Goal: Entertainment & Leisure: Consume media (video, audio)

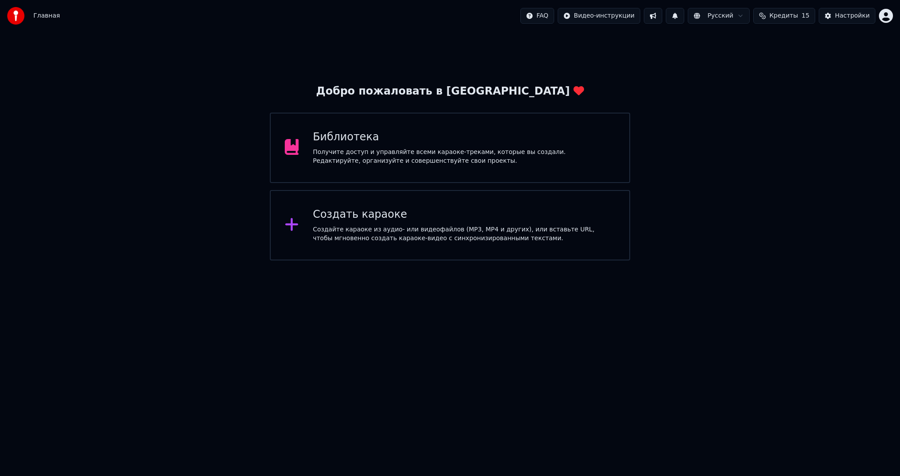
click at [335, 250] on div "Создать караоке Создайте караоке из аудио- или видеофайлов (MP3, MP4 и других),…" at bounding box center [450, 225] width 360 height 70
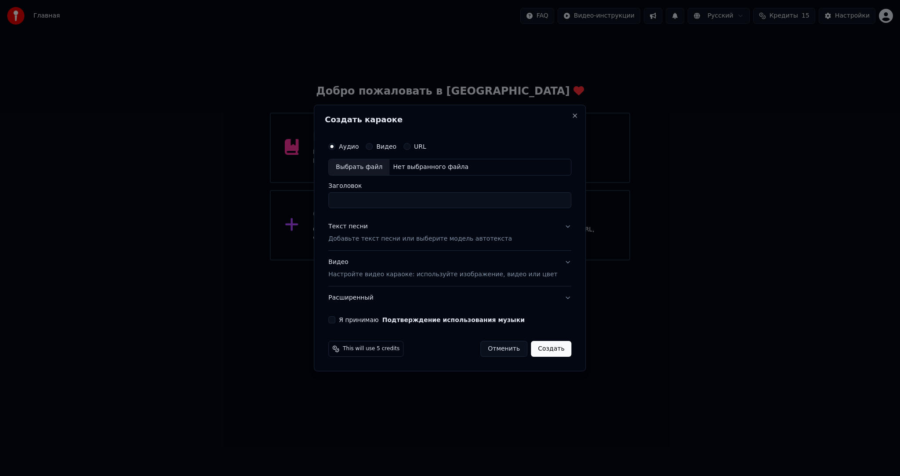
click at [371, 274] on p "Настройте видео караоке: используйте изображение, видео или цвет" at bounding box center [442, 274] width 229 height 9
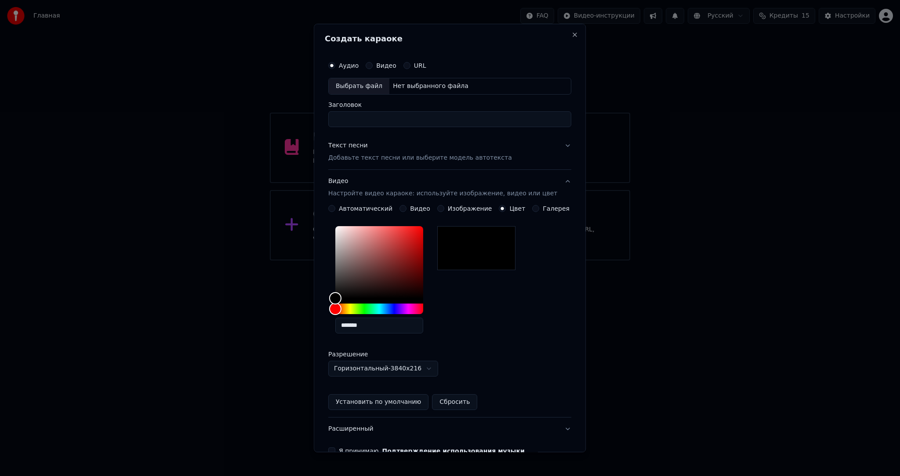
click at [407, 208] on button "Видео" at bounding box center [403, 208] width 7 height 7
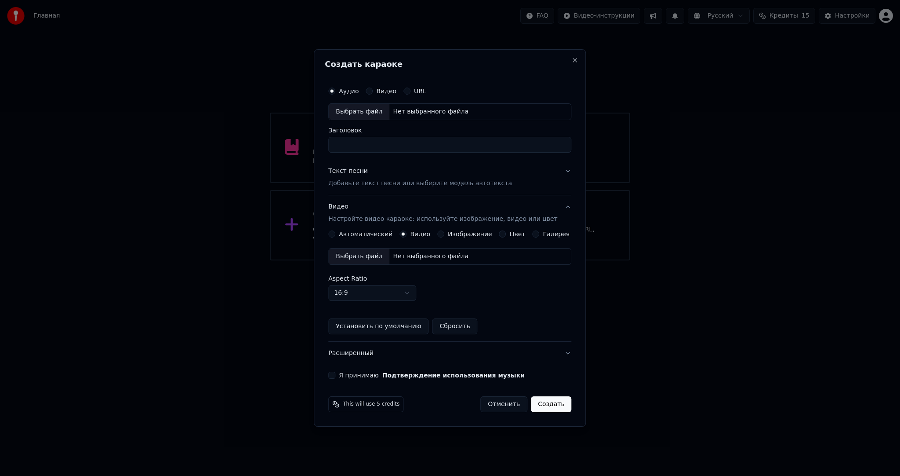
click at [369, 253] on div "Выбрать файл" at bounding box center [359, 256] width 61 height 16
click at [374, 114] on div "Выбрать файл" at bounding box center [359, 112] width 61 height 16
type input "**********"
click at [375, 174] on div "Текст песни Добавьте текст песни или выберите модель автотекста" at bounding box center [420, 177] width 184 height 21
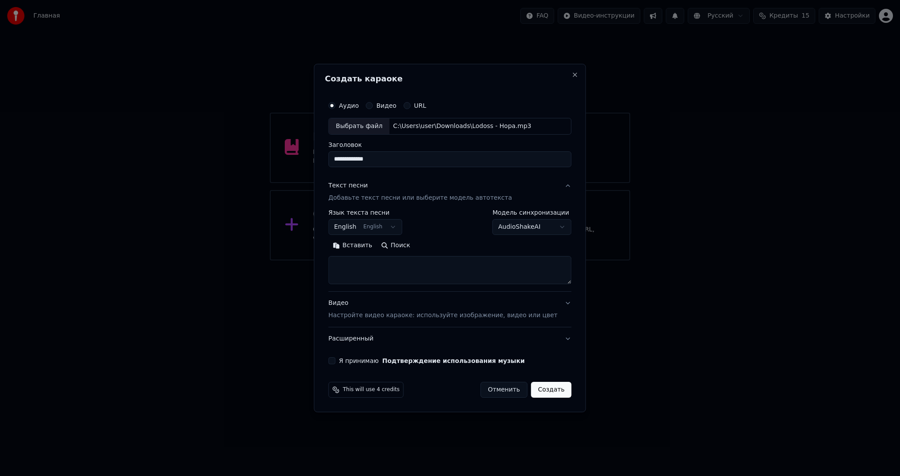
click at [360, 228] on body "**********" at bounding box center [450, 130] width 900 height 260
select select "**"
click at [360, 244] on button "Вставить" at bounding box center [352, 245] width 48 height 14
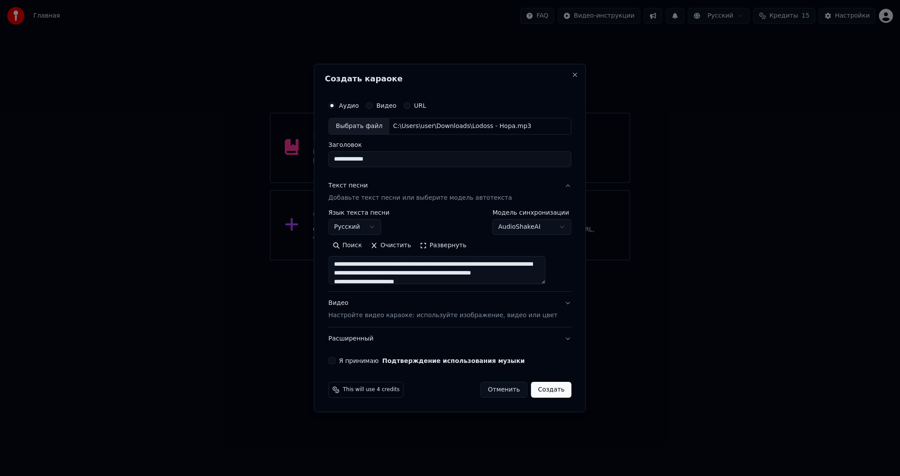
click at [531, 392] on button "Создать" at bounding box center [551, 390] width 40 height 16
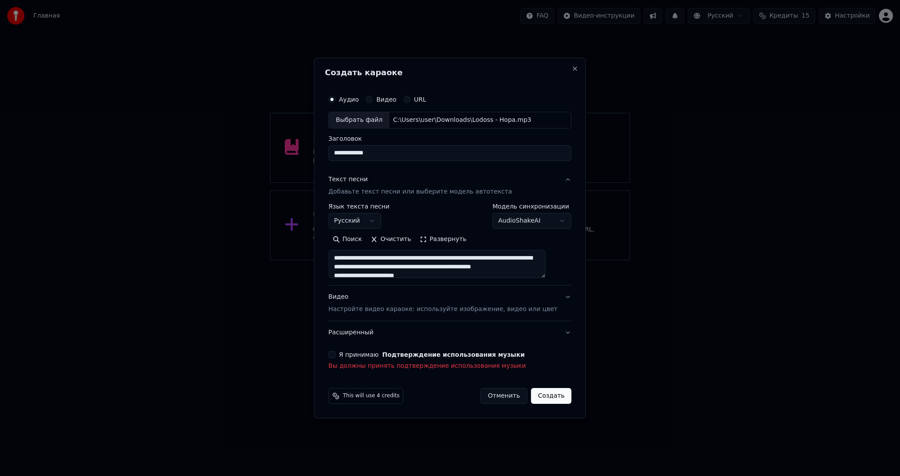
click at [335, 355] on button "Я принимаю Подтверждение использования музыки" at bounding box center [331, 354] width 7 height 7
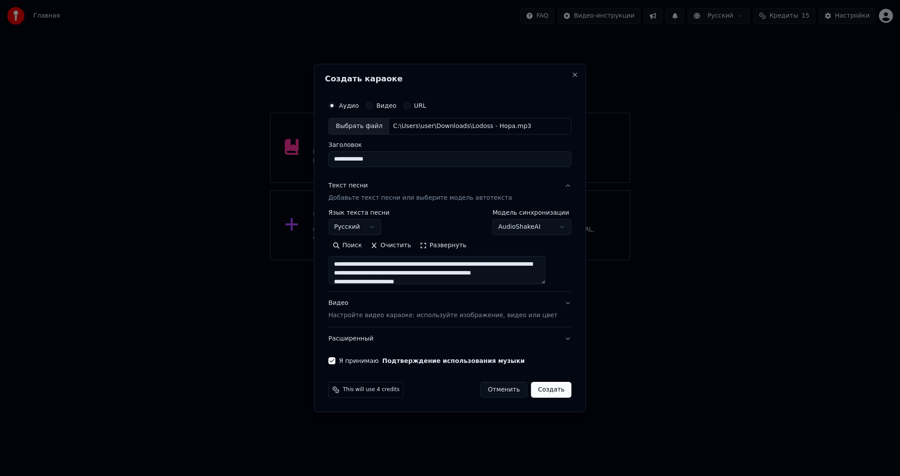
click at [533, 382] on button "Создать" at bounding box center [551, 390] width 40 height 16
type textarea "**********"
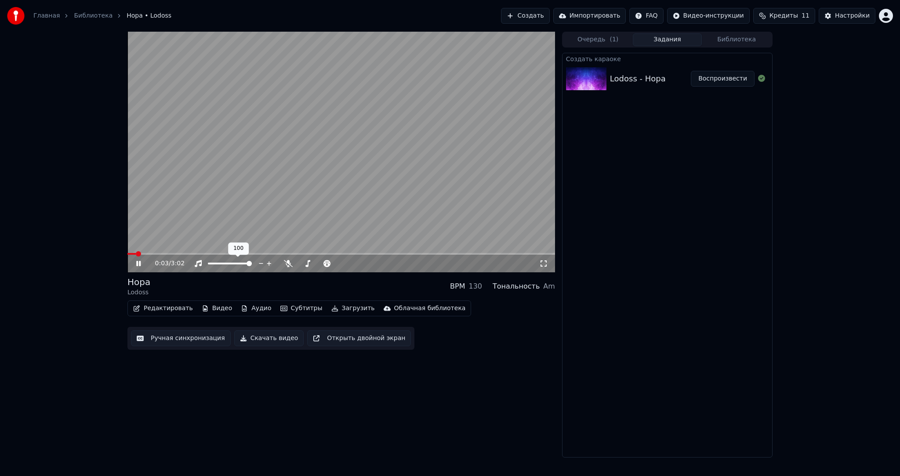
click at [258, 218] on video at bounding box center [341, 152] width 428 height 240
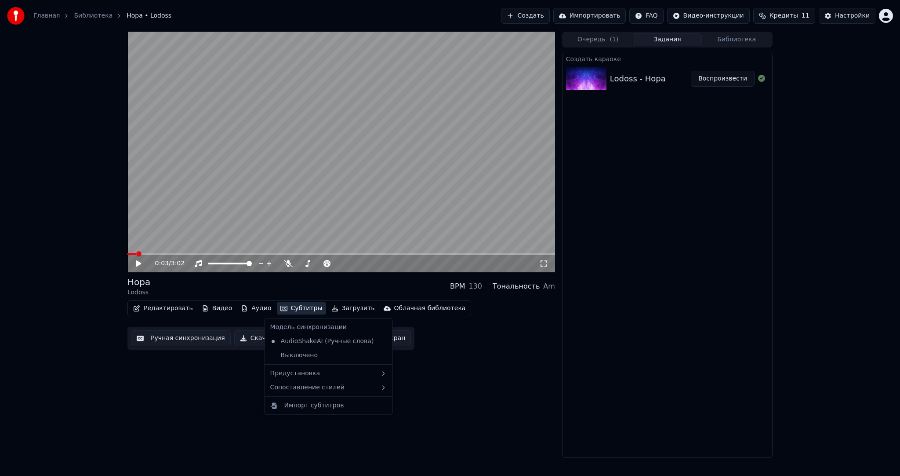
click at [297, 306] on button "Субтитры" at bounding box center [301, 308] width 49 height 12
click at [321, 369] on div "Предустановка" at bounding box center [329, 373] width 124 height 14
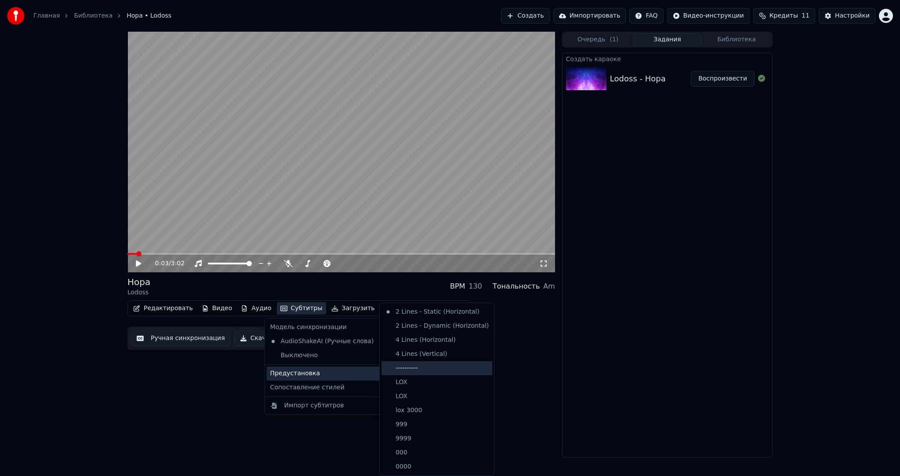
drag, startPoint x: 431, startPoint y: 367, endPoint x: 404, endPoint y: 366, distance: 26.9
click at [432, 367] on div "----------" at bounding box center [437, 368] width 111 height 14
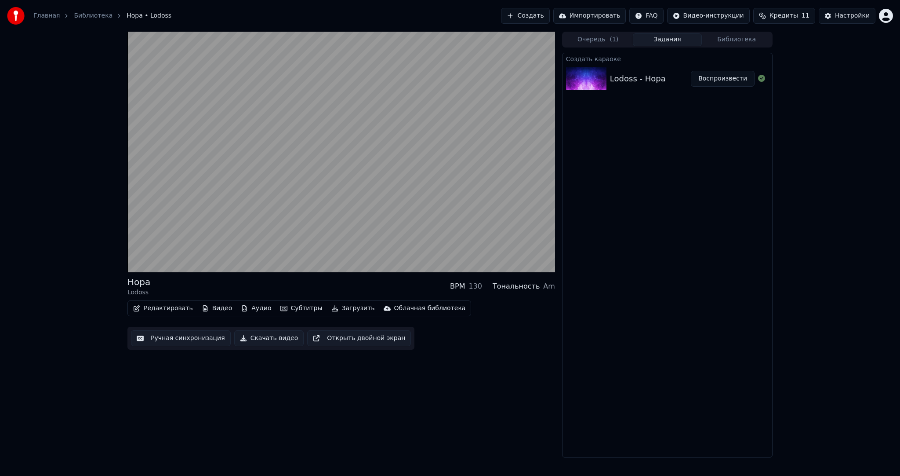
click at [183, 337] on button "Ручная синхронизация" at bounding box center [181, 338] width 100 height 16
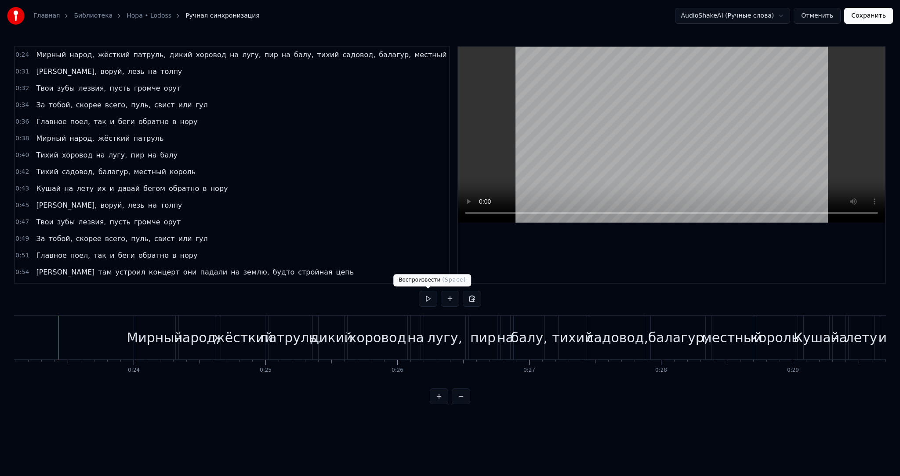
click at [425, 297] on button at bounding box center [428, 299] width 18 height 16
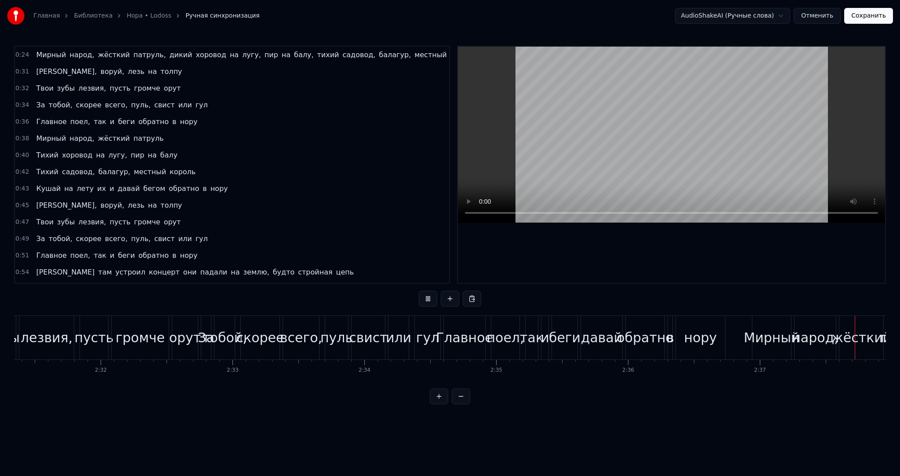
scroll to position [0, 20765]
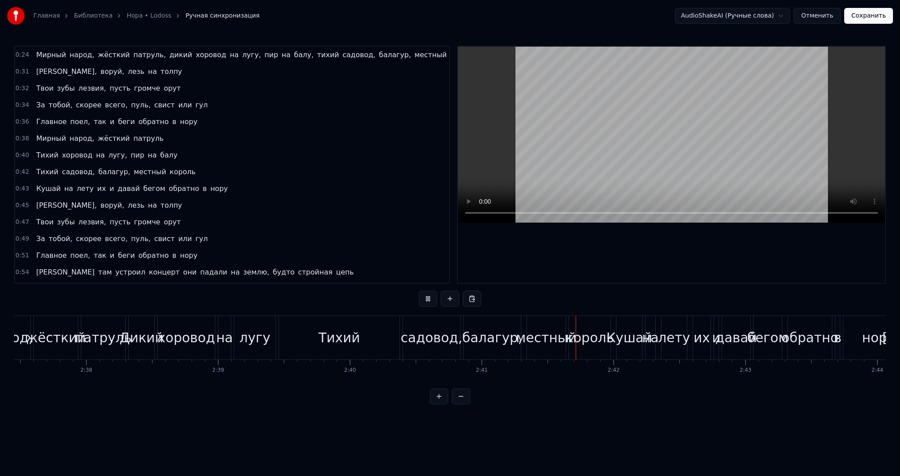
click at [605, 155] on video at bounding box center [671, 135] width 427 height 176
click at [313, 347] on div "Тихий" at bounding box center [339, 338] width 120 height 44
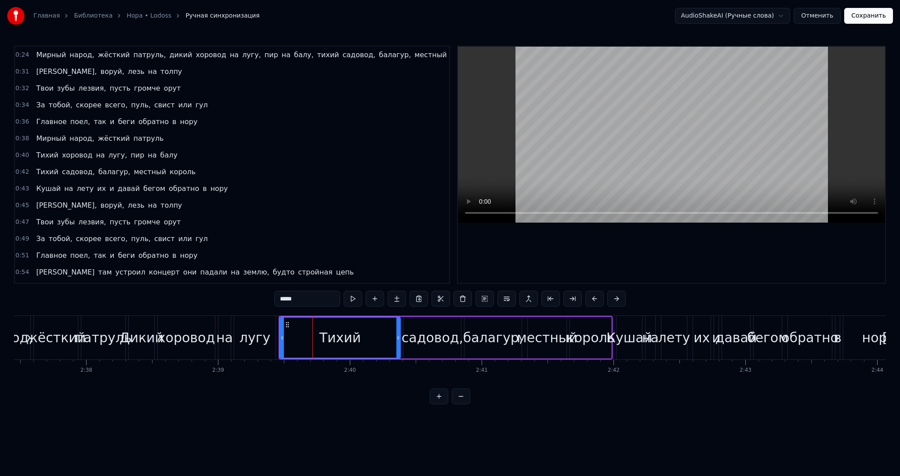
scroll to position [790, 0]
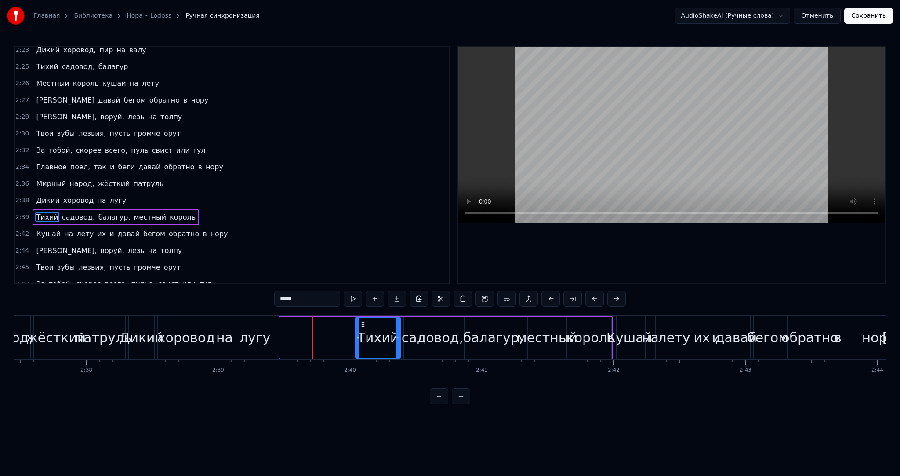
drag, startPoint x: 281, startPoint y: 342, endPoint x: 357, endPoint y: 341, distance: 75.2
click at [357, 341] on div at bounding box center [358, 337] width 4 height 40
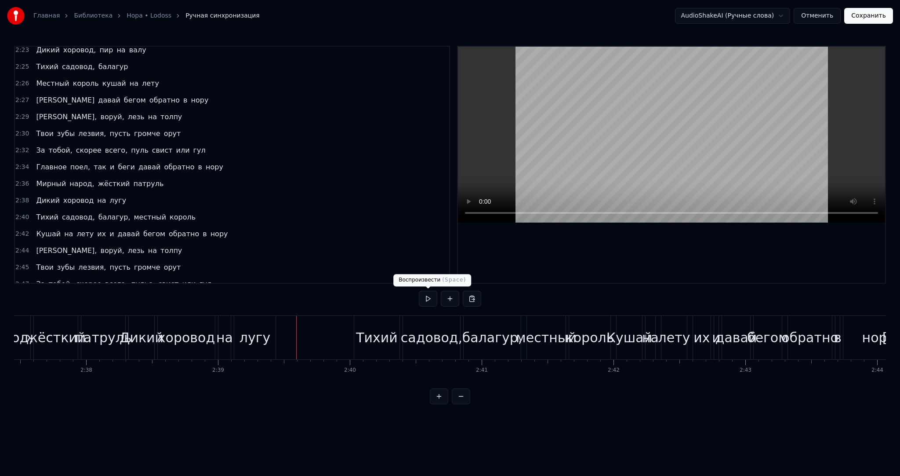
click at [428, 297] on button at bounding box center [428, 299] width 18 height 16
click at [422, 297] on button at bounding box center [428, 299] width 18 height 16
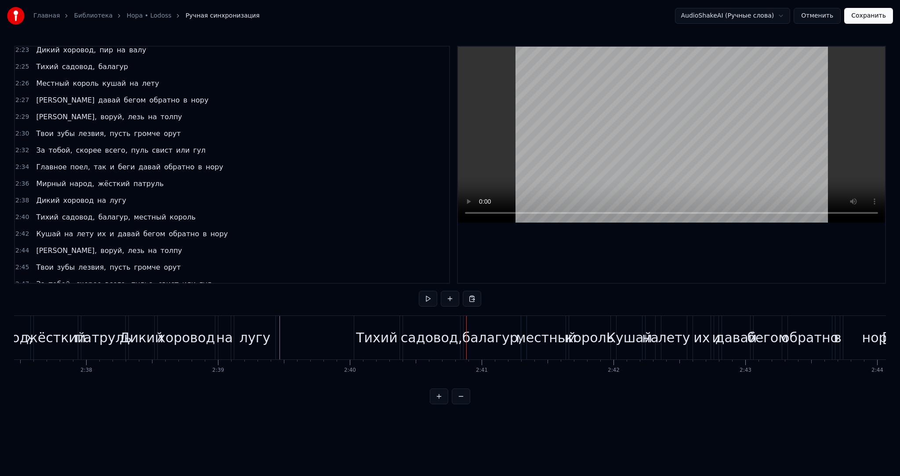
click at [244, 334] on div "лугу" at bounding box center [255, 337] width 31 height 20
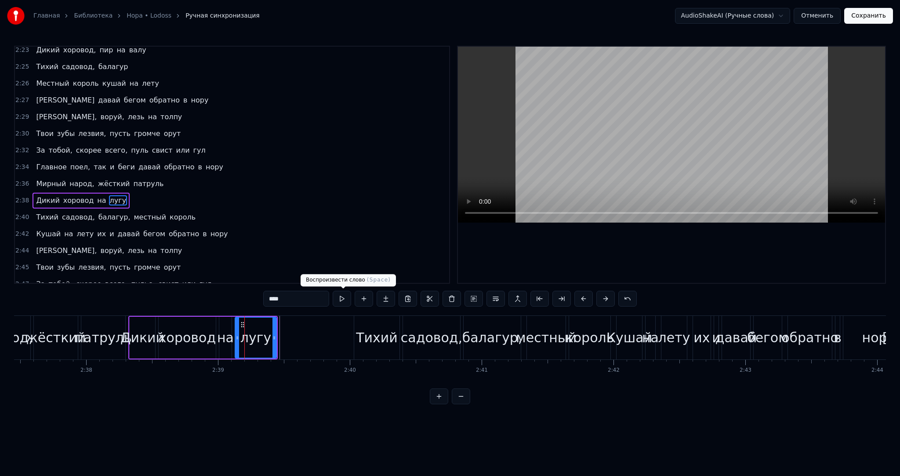
click at [339, 297] on button at bounding box center [342, 299] width 18 height 16
click at [348, 297] on button at bounding box center [342, 299] width 18 height 16
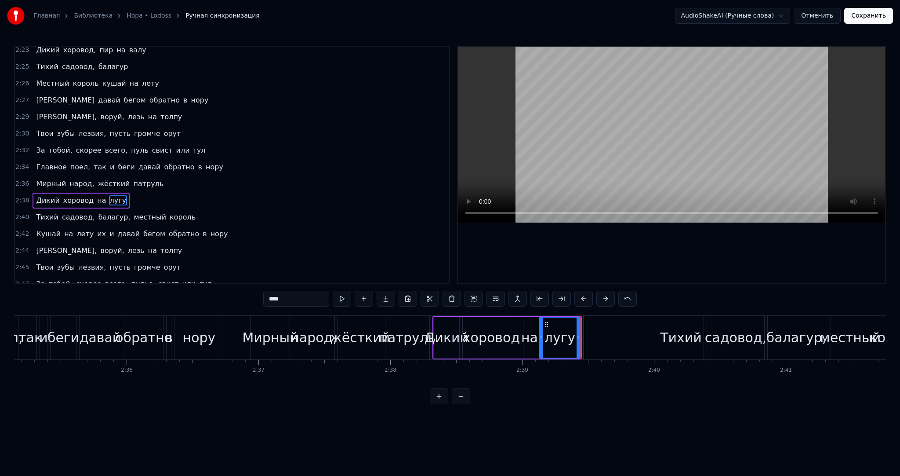
scroll to position [0, 20411]
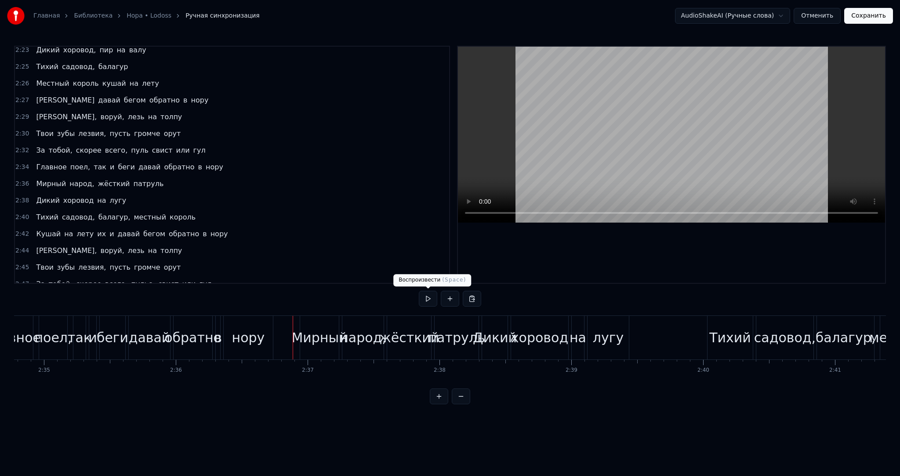
click at [431, 299] on button at bounding box center [428, 299] width 18 height 16
click at [666, 334] on div "Новая строка Ctrl+N Вставить строку Ctrl+V" at bounding box center [720, 350] width 113 height 33
click at [449, 297] on html "Главная Библиотека Нора • Lodoss Ручная синхронизация AudioShakeAI (Ручные слов…" at bounding box center [450, 209] width 900 height 418
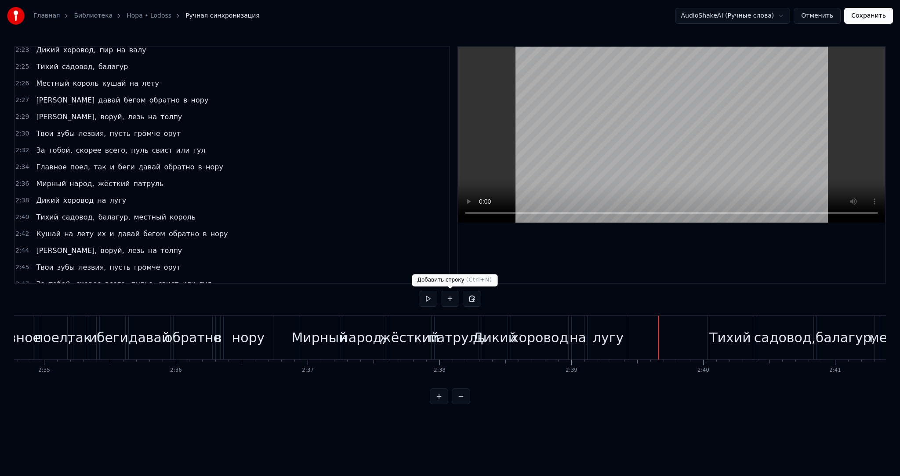
click at [452, 297] on button at bounding box center [450, 299] width 18 height 16
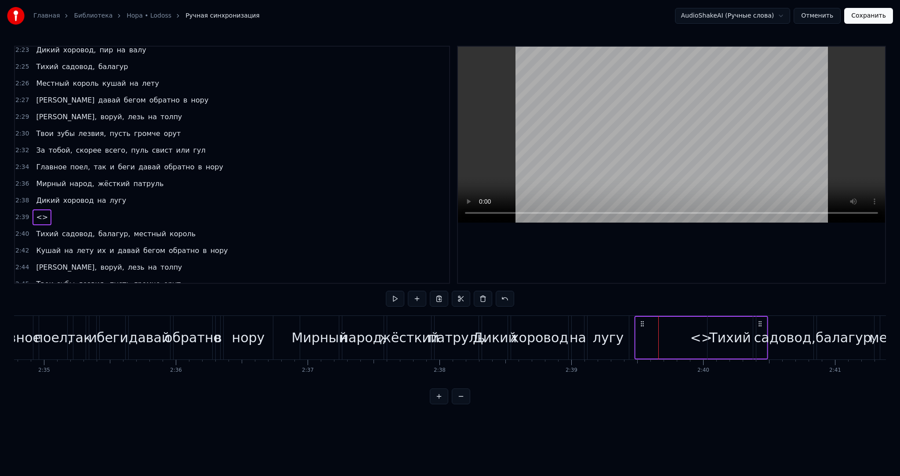
drag, startPoint x: 667, startPoint y: 321, endPoint x: 643, endPoint y: 324, distance: 23.8
click at [643, 324] on icon at bounding box center [642, 323] width 7 height 7
click at [637, 335] on div "<>" at bounding box center [701, 338] width 131 height 42
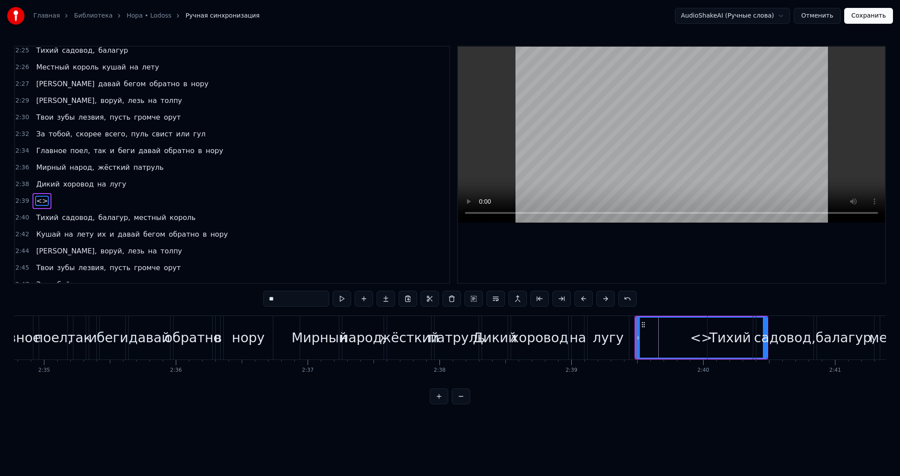
click at [637, 335] on icon at bounding box center [639, 337] width 4 height 7
click at [645, 331] on div "<>" at bounding box center [702, 337] width 130 height 40
click at [642, 325] on icon at bounding box center [643, 324] width 7 height 7
drag, startPoint x: 637, startPoint y: 331, endPoint x: 666, endPoint y: 331, distance: 29.9
click at [675, 331] on div at bounding box center [677, 337] width 4 height 40
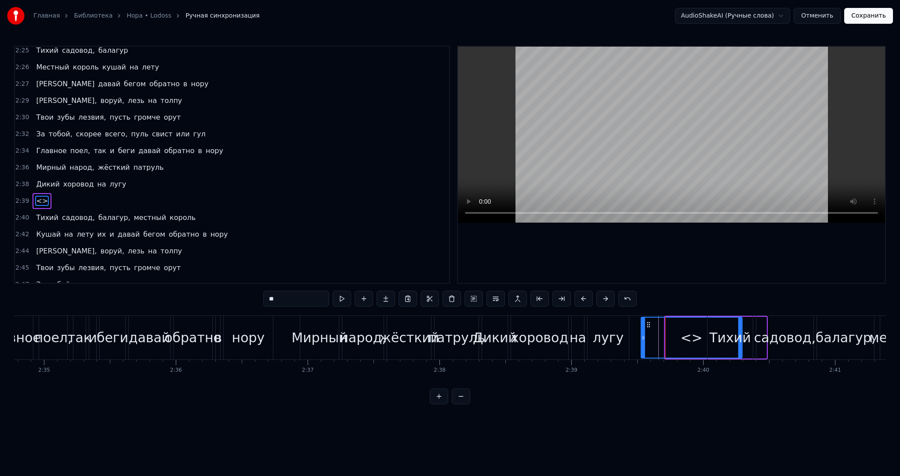
drag, startPoint x: 671, startPoint y: 323, endPoint x: 641, endPoint y: 325, distance: 29.5
click at [645, 325] on icon at bounding box center [648, 324] width 7 height 7
drag, startPoint x: 637, startPoint y: 327, endPoint x: 662, endPoint y: 325, distance: 24.2
click at [659, 327] on div at bounding box center [659, 337] width 4 height 40
drag, startPoint x: 663, startPoint y: 324, endPoint x: 642, endPoint y: 325, distance: 21.6
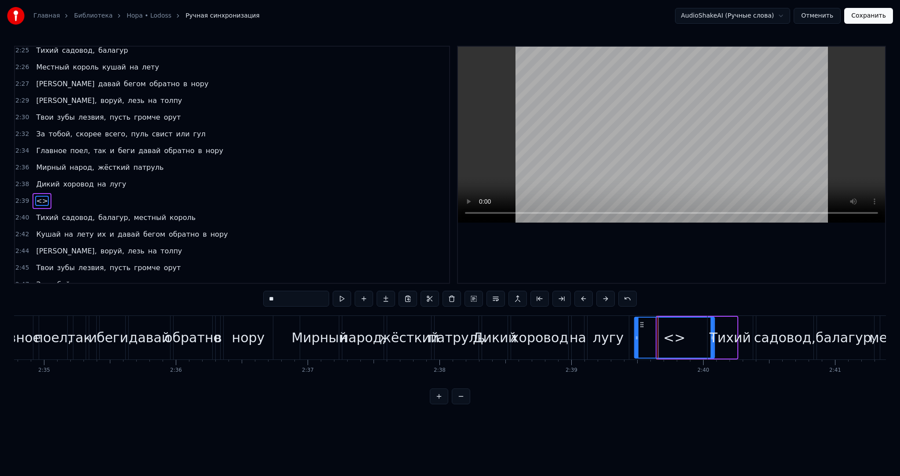
click at [642, 324] on icon at bounding box center [641, 324] width 7 height 7
drag, startPoint x: 637, startPoint y: 330, endPoint x: 649, endPoint y: 323, distance: 13.4
click at [646, 330] on div at bounding box center [646, 337] width 4 height 40
drag, startPoint x: 650, startPoint y: 323, endPoint x: 644, endPoint y: 323, distance: 5.3
click at [644, 323] on icon at bounding box center [645, 324] width 7 height 7
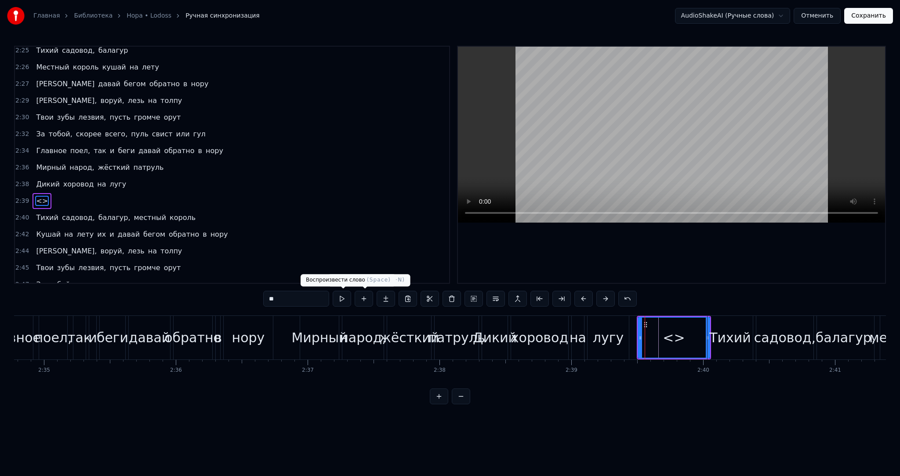
click at [236, 300] on div "0:24 Мирный народ, жёсткий патруль, дикий хоровод на лугу, пир на балу, тихий с…" at bounding box center [450, 225] width 872 height 358
paste input "*********"
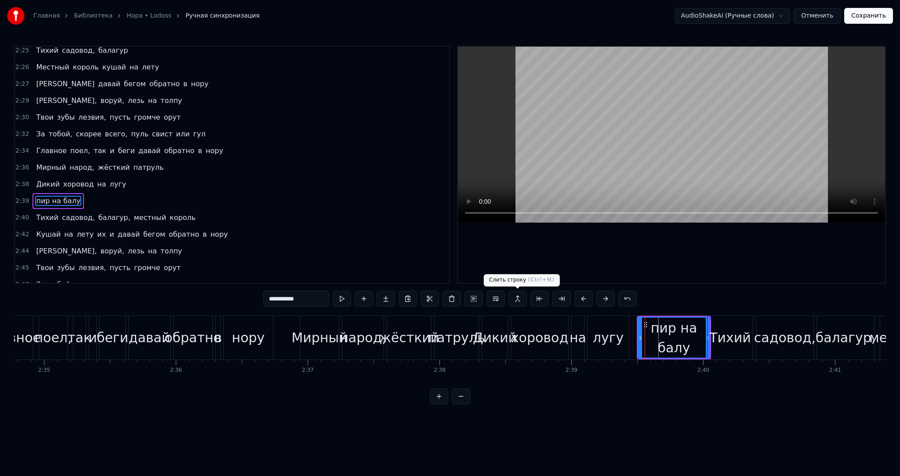
type input "**********"
click at [519, 302] on button at bounding box center [518, 299] width 18 height 16
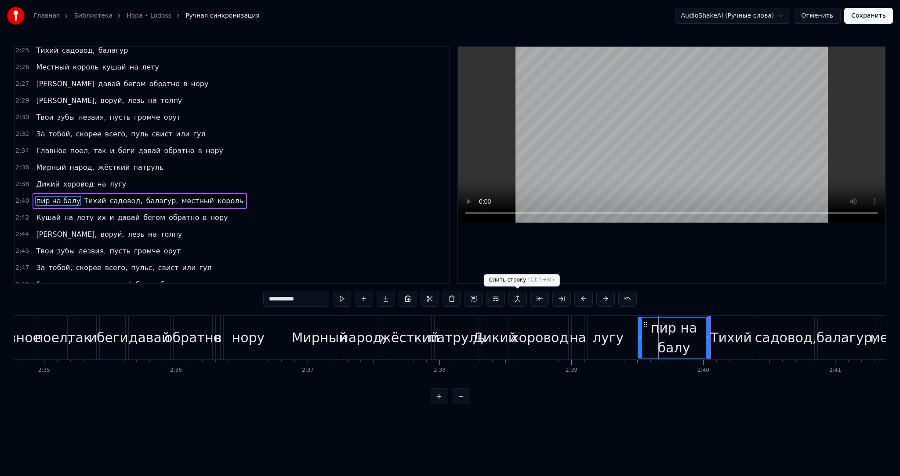
scroll to position [790, 0]
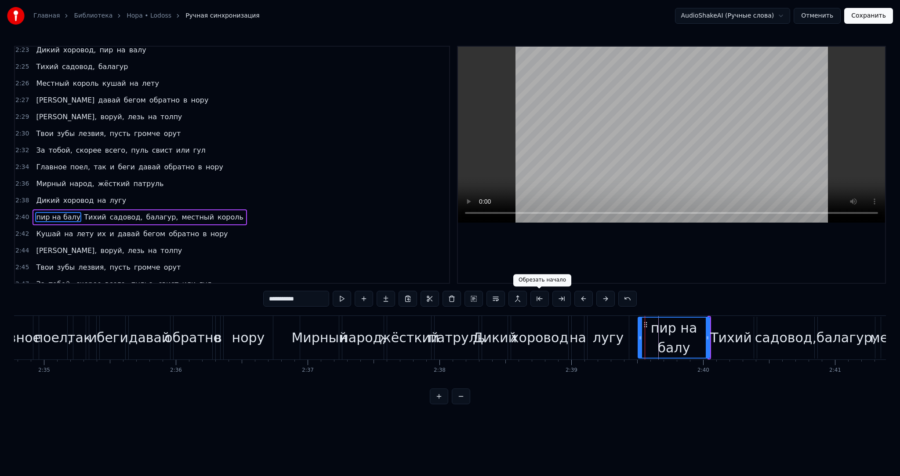
click at [532, 298] on button at bounding box center [540, 299] width 18 height 16
drag, startPoint x: 639, startPoint y: 333, endPoint x: 635, endPoint y: 333, distance: 4.4
click at [635, 333] on div at bounding box center [637, 337] width 4 height 40
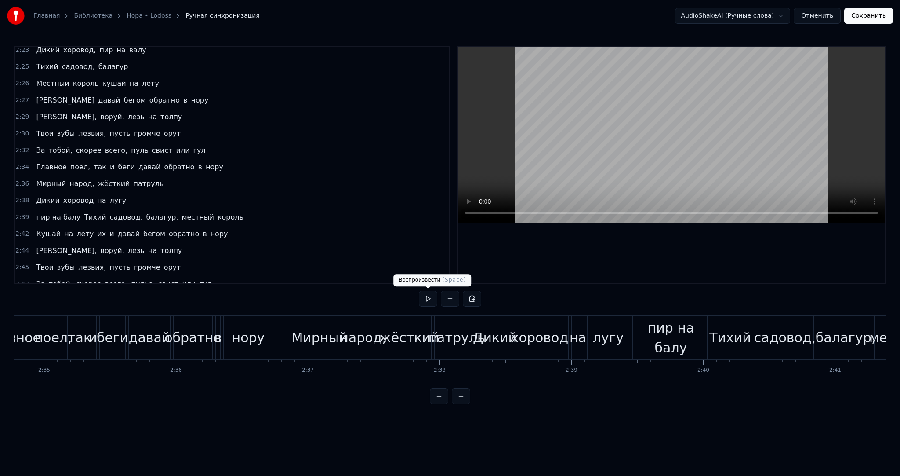
click at [428, 297] on button at bounding box center [428, 299] width 18 height 16
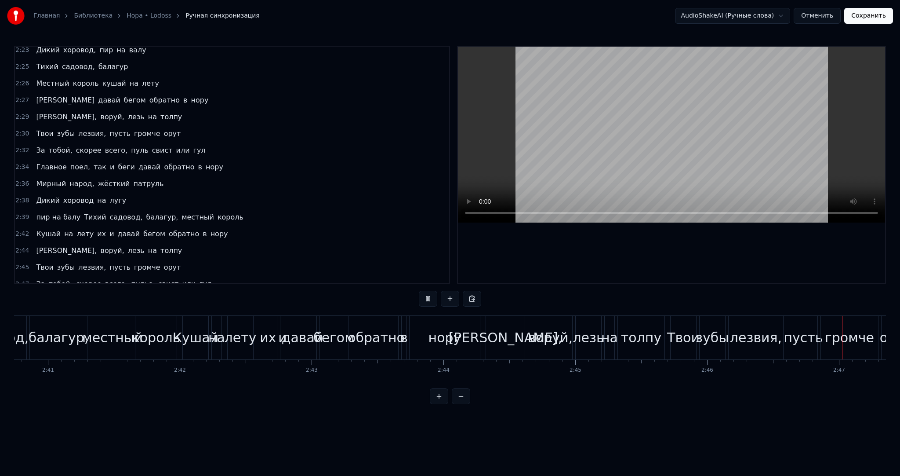
scroll to position [0, 22004]
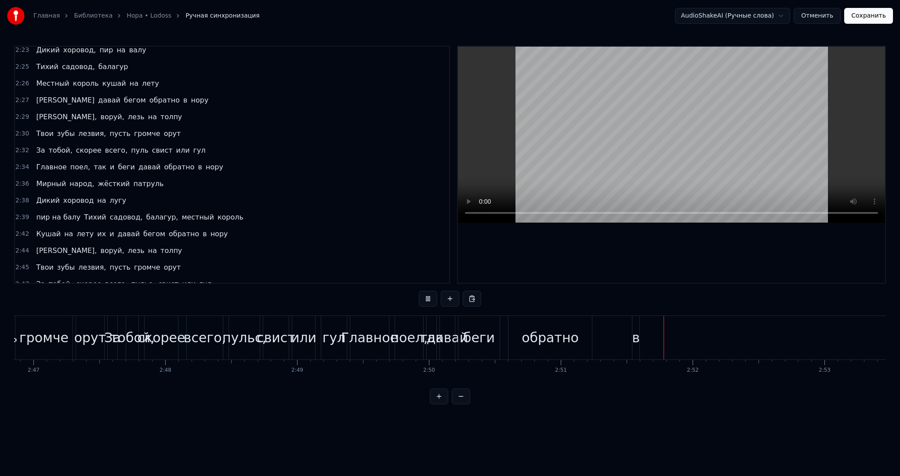
click at [428, 297] on button at bounding box center [428, 299] width 18 height 16
click at [714, 345] on div "Главное поел, так давай беги обратно в нору" at bounding box center [773, 338] width 846 height 44
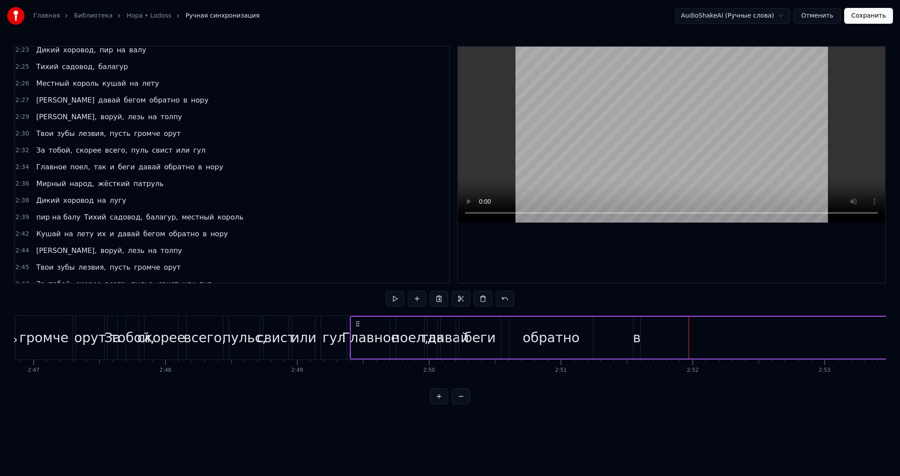
click at [197, 295] on span "нору" at bounding box center [206, 300] width 19 height 10
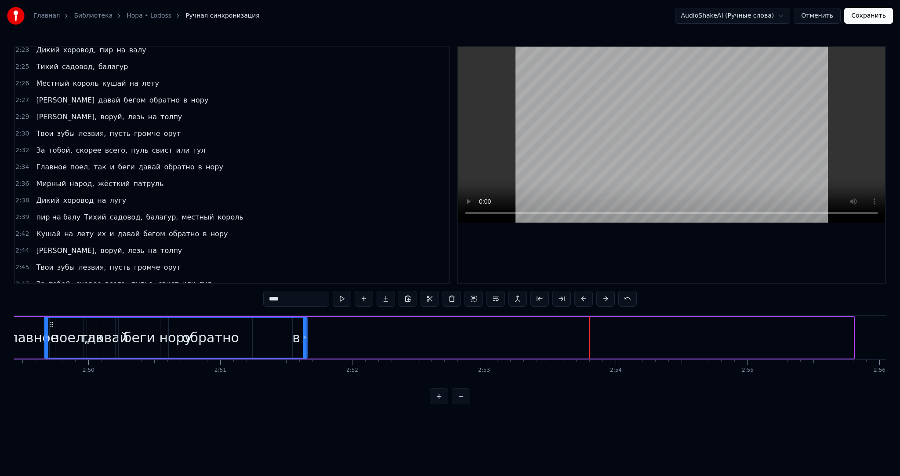
scroll to position [0, 22329]
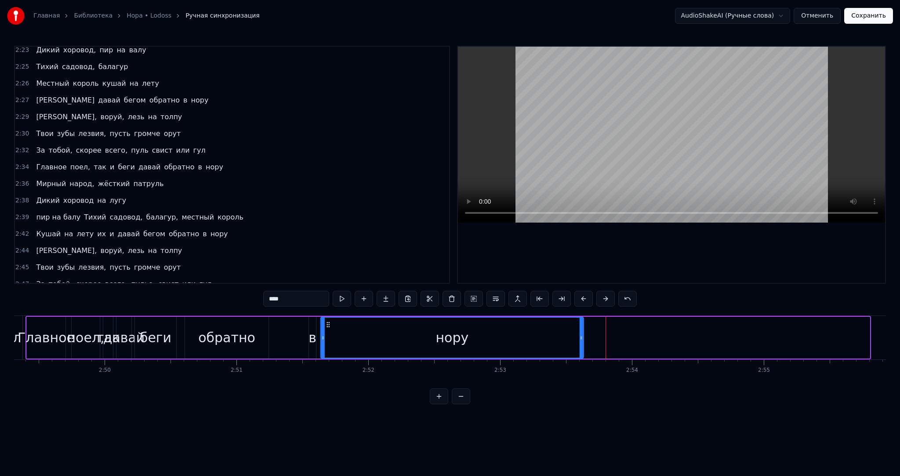
drag, startPoint x: 66, startPoint y: 323, endPoint x: 329, endPoint y: 330, distance: 262.5
click at [329, 330] on div "нору" at bounding box center [452, 337] width 262 height 40
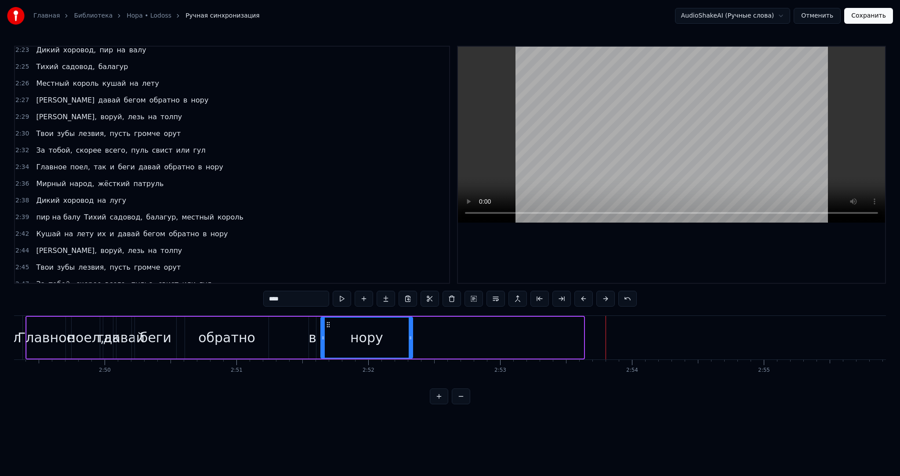
drag, startPoint x: 581, startPoint y: 336, endPoint x: 371, endPoint y: 324, distance: 210.1
click at [409, 335] on icon at bounding box center [411, 337] width 4 height 7
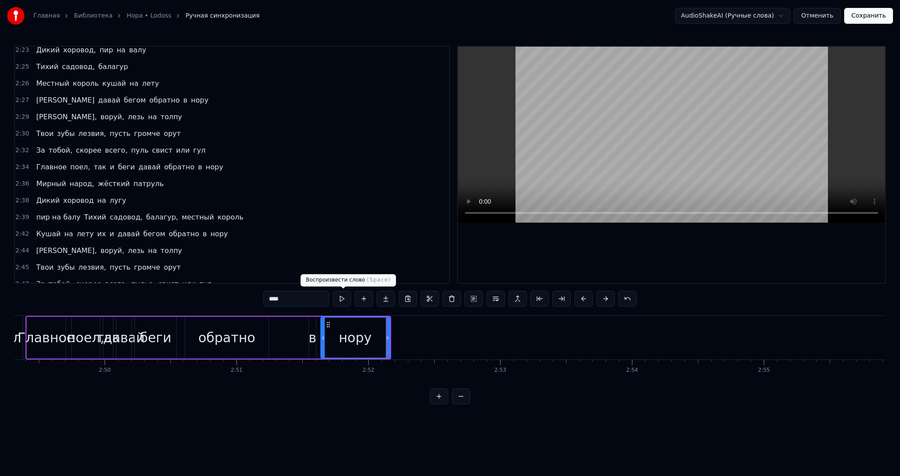
click at [343, 299] on button at bounding box center [342, 299] width 18 height 16
click at [296, 327] on div "Главное поел, так давай беги обратно в нору" at bounding box center [208, 338] width 366 height 44
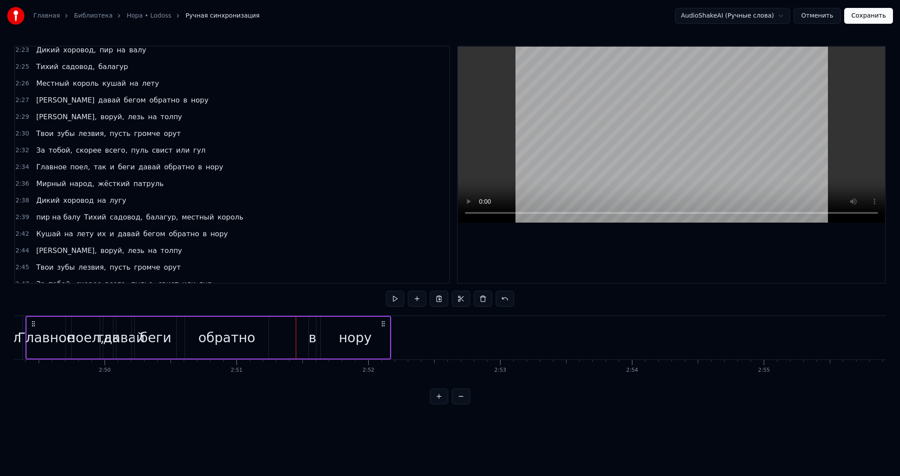
click at [313, 328] on div "в" at bounding box center [313, 337] width 8 height 20
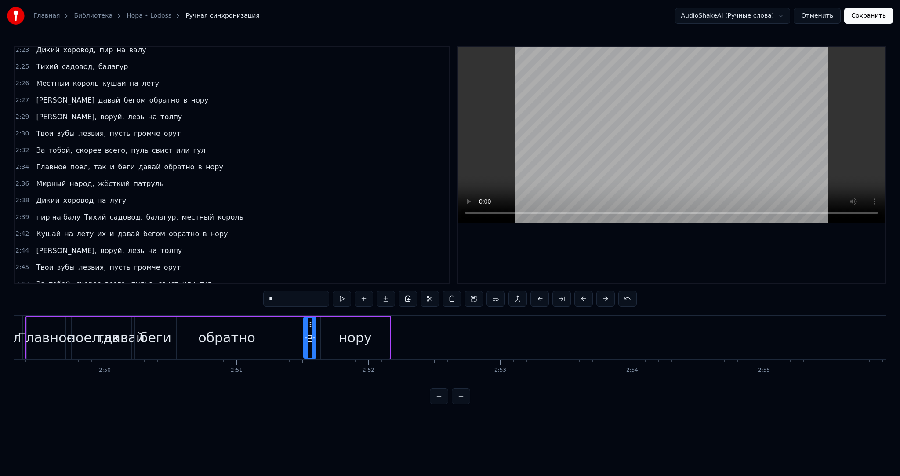
drag, startPoint x: 309, startPoint y: 325, endPoint x: 304, endPoint y: 326, distance: 5.3
click at [304, 326] on div at bounding box center [306, 337] width 4 height 40
drag, startPoint x: 310, startPoint y: 324, endPoint x: 276, endPoint y: 324, distance: 34.3
click at [276, 324] on icon at bounding box center [276, 324] width 7 height 7
drag, startPoint x: 343, startPoint y: 325, endPoint x: 332, endPoint y: 326, distance: 11.1
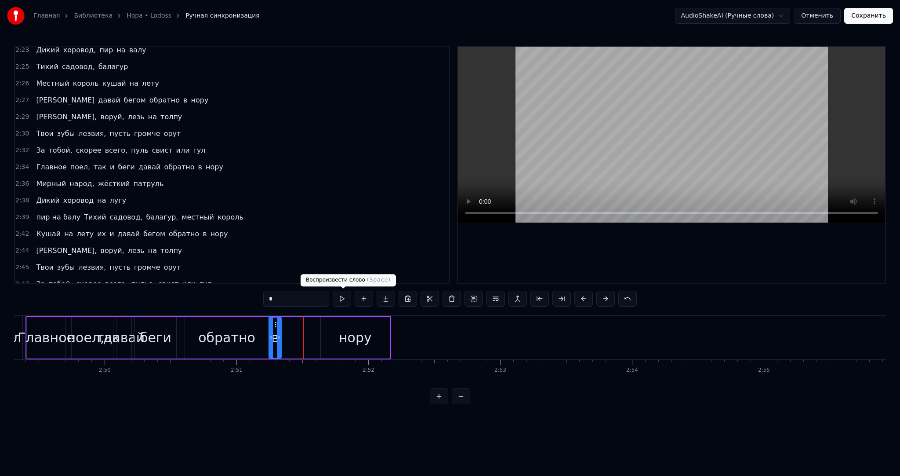
click at [342, 325] on div "нору" at bounding box center [355, 338] width 69 height 42
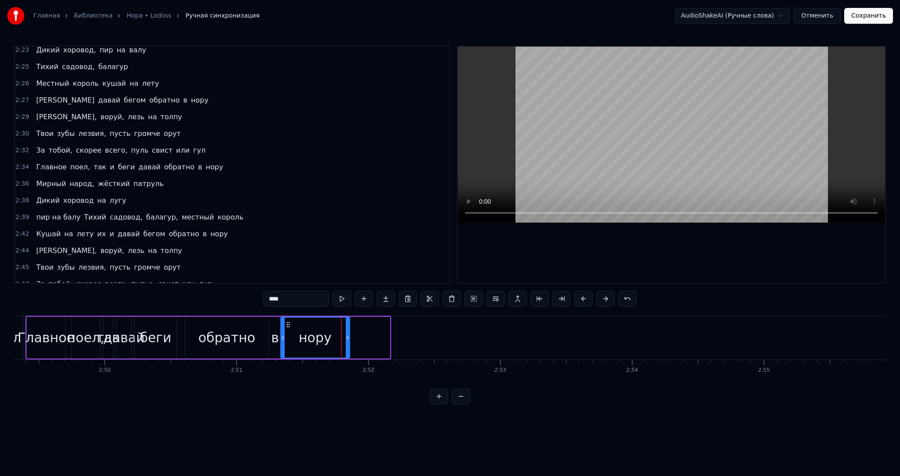
drag, startPoint x: 327, startPoint y: 322, endPoint x: 290, endPoint y: 324, distance: 37.4
click at [290, 324] on icon at bounding box center [288, 324] width 7 height 7
click at [345, 298] on button at bounding box center [342, 299] width 18 height 16
click at [258, 328] on div "обратно" at bounding box center [227, 338] width 84 height 42
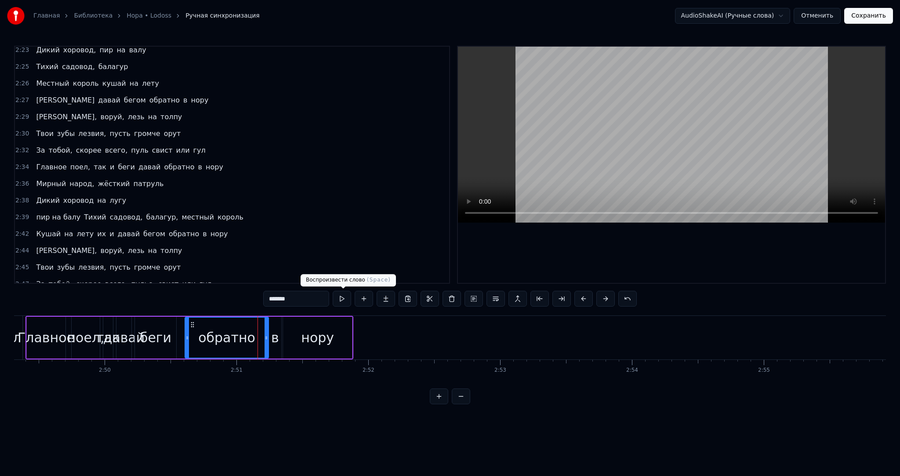
click at [343, 299] on button at bounding box center [342, 299] width 18 height 16
drag, startPoint x: 266, startPoint y: 328, endPoint x: 248, endPoint y: 328, distance: 17.6
click at [248, 328] on div at bounding box center [249, 337] width 4 height 40
click at [278, 328] on div "в" at bounding box center [275, 338] width 12 height 42
drag, startPoint x: 275, startPoint y: 321, endPoint x: 257, endPoint y: 322, distance: 17.6
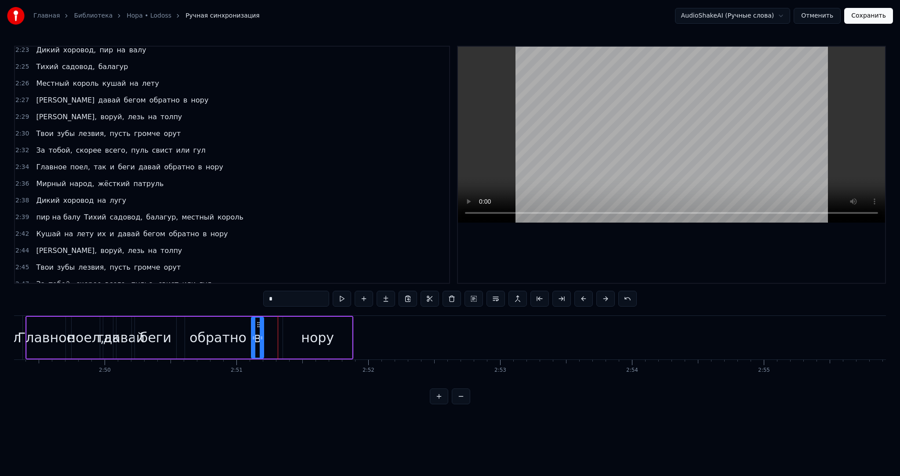
click at [258, 322] on circle at bounding box center [258, 322] width 0 height 0
click at [216, 327] on div "обратно" at bounding box center [217, 337] width 57 height 20
click at [346, 302] on button at bounding box center [342, 299] width 18 height 16
click at [243, 329] on div at bounding box center [245, 337] width 4 height 40
click at [255, 328] on div "в" at bounding box center [258, 337] width 8 height 20
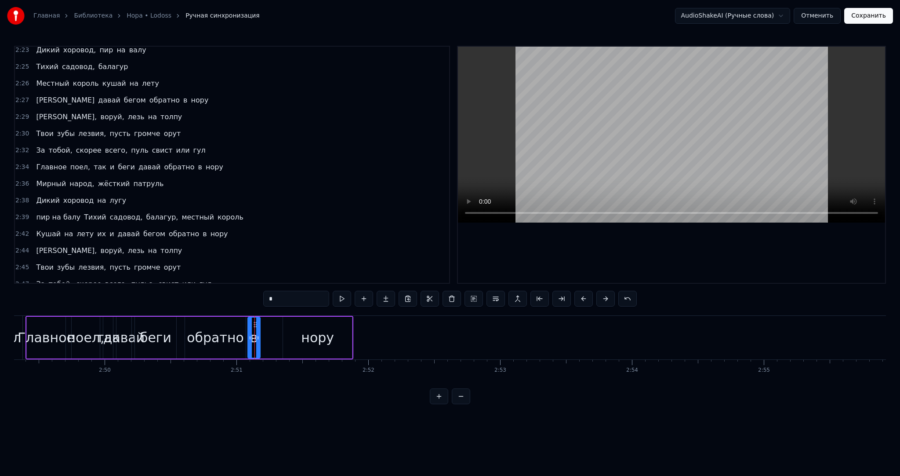
click at [255, 322] on icon at bounding box center [255, 324] width 7 height 7
click at [296, 324] on div "нору" at bounding box center [317, 338] width 69 height 42
click at [269, 324] on icon at bounding box center [269, 324] width 7 height 7
drag, startPoint x: 328, startPoint y: 332, endPoint x: 309, endPoint y: 331, distance: 19.3
click at [309, 331] on div at bounding box center [309, 337] width 4 height 40
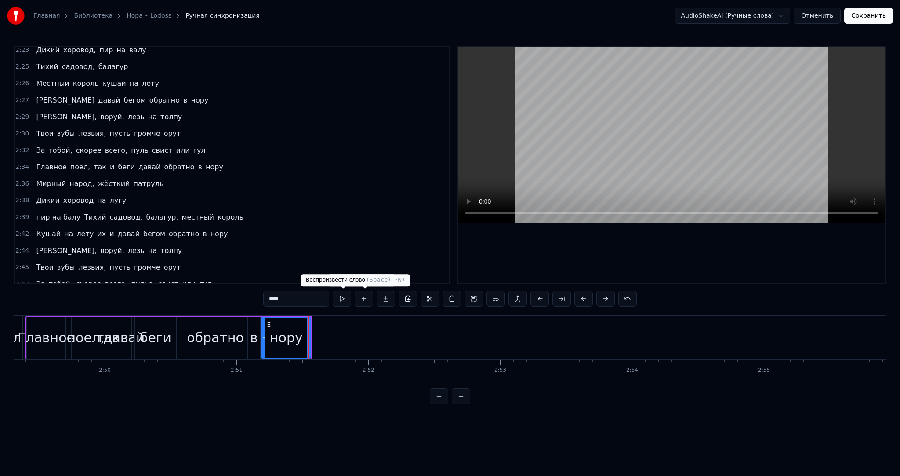
click at [348, 301] on button at bounding box center [342, 299] width 18 height 16
click at [23, 329] on div "Главное" at bounding box center [46, 337] width 57 height 20
type input "*******"
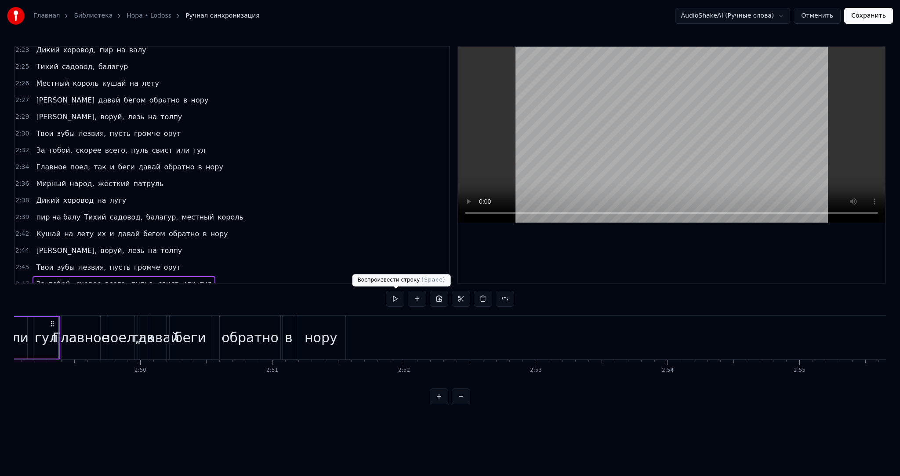
click at [392, 300] on button at bounding box center [395, 299] width 18 height 16
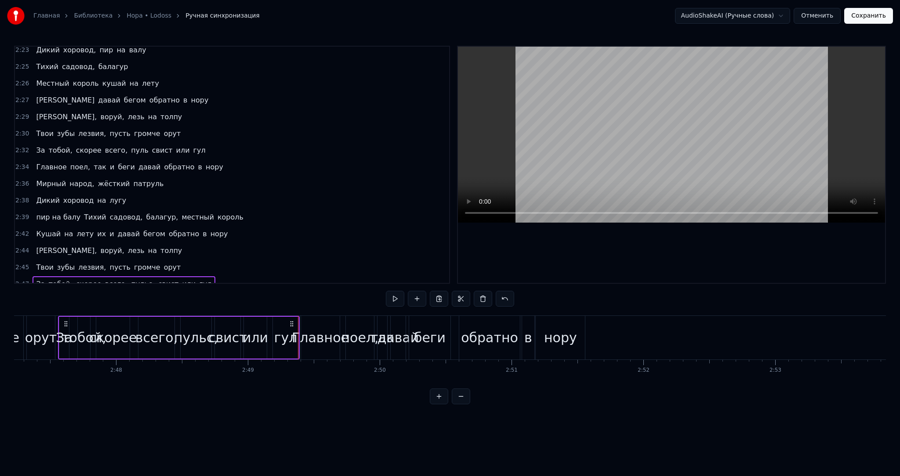
click at [299, 317] on div "За тобой, скорее всего, пульс, свист или гул" at bounding box center [179, 338] width 242 height 44
click at [301, 318] on div "Главное" at bounding box center [321, 338] width 40 height 44
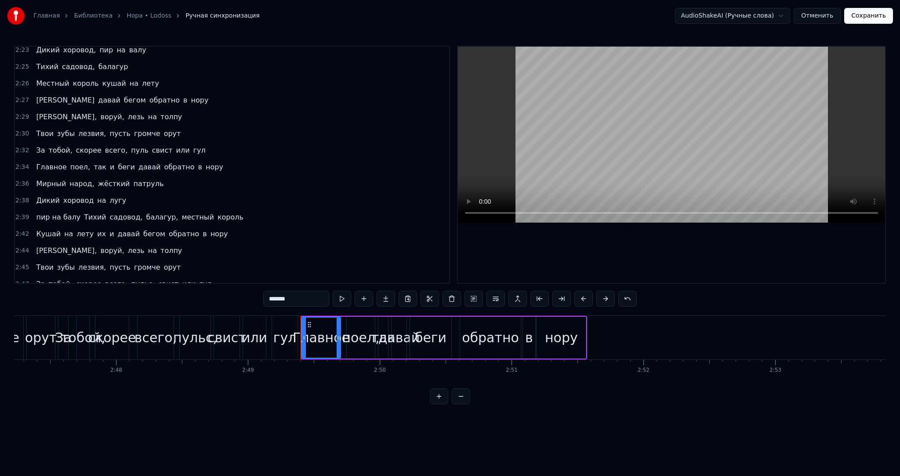
click at [301, 318] on div at bounding box center [301, 338] width 0 height 44
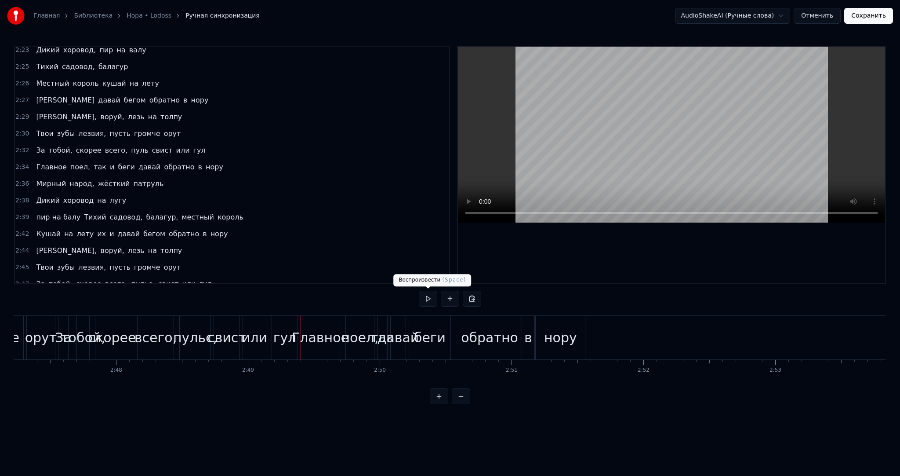
click at [423, 296] on button at bounding box center [428, 299] width 18 height 16
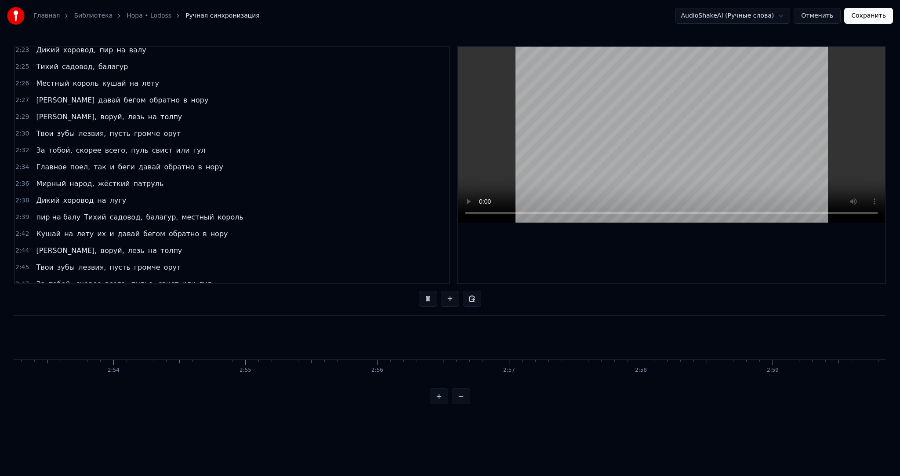
click at [874, 18] on button "Сохранить" at bounding box center [868, 16] width 49 height 16
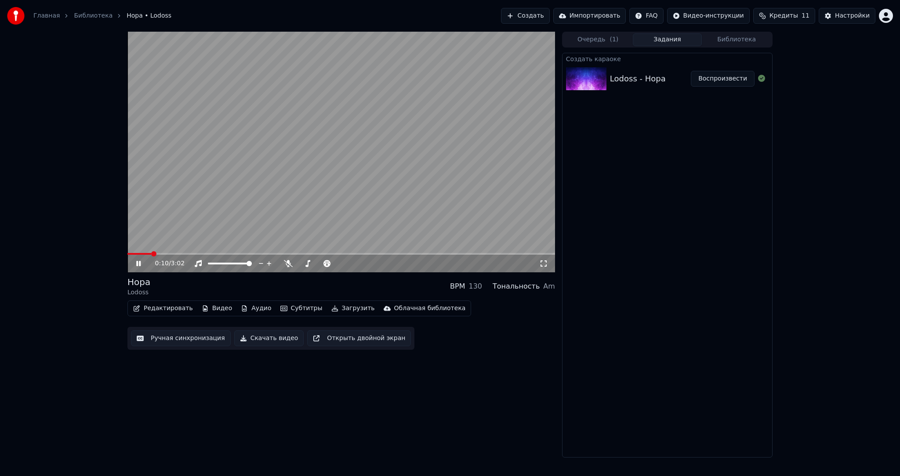
click at [374, 158] on video at bounding box center [341, 152] width 428 height 240
click at [342, 176] on video at bounding box center [341, 152] width 428 height 240
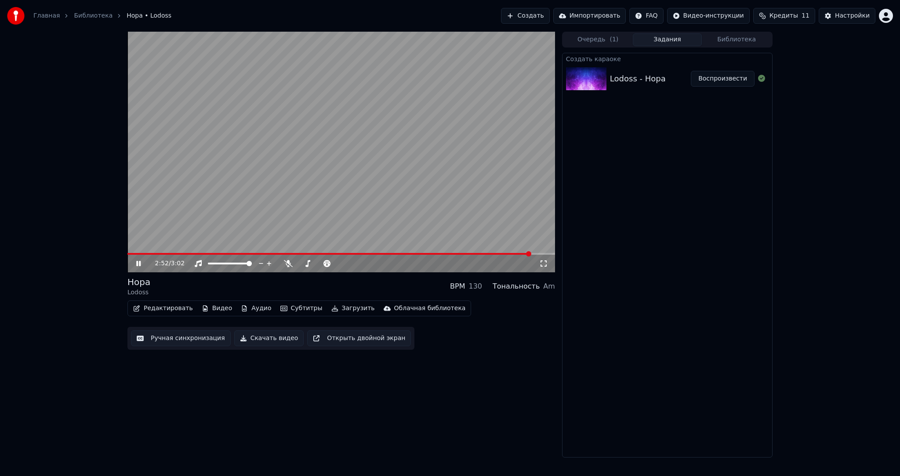
drag, startPoint x: 399, startPoint y: 182, endPoint x: 400, endPoint y: 176, distance: 6.2
click at [399, 181] on video at bounding box center [341, 152] width 428 height 240
click at [858, 18] on div "Настройки" at bounding box center [852, 15] width 35 height 9
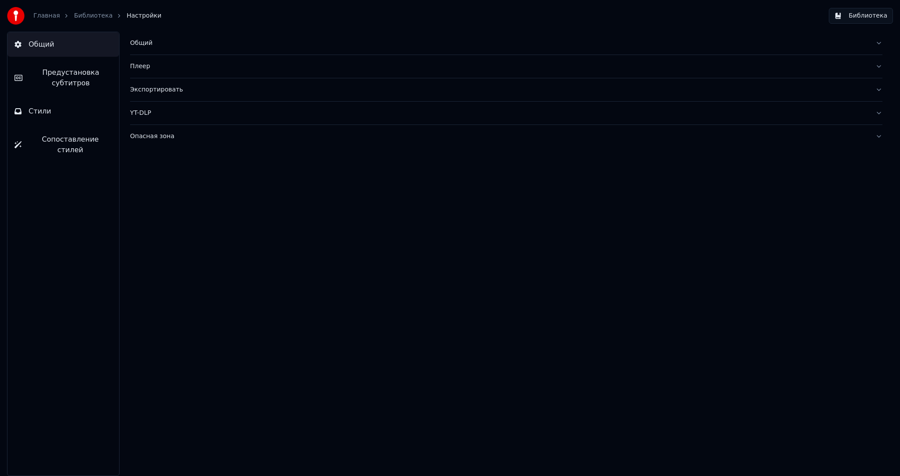
click at [67, 94] on button "Предустановка субтитров" at bounding box center [63, 77] width 112 height 35
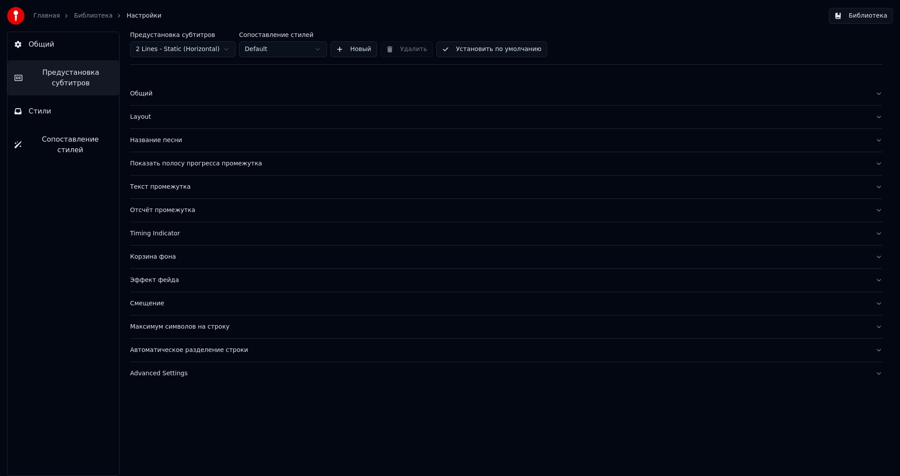
click at [164, 55] on html "Главная Библиотека Настройки Библиотека Общий Предустановка субтитров Стили Соп…" at bounding box center [450, 238] width 900 height 476
click at [181, 212] on div "Отсчёт промежутка" at bounding box center [499, 210] width 739 height 9
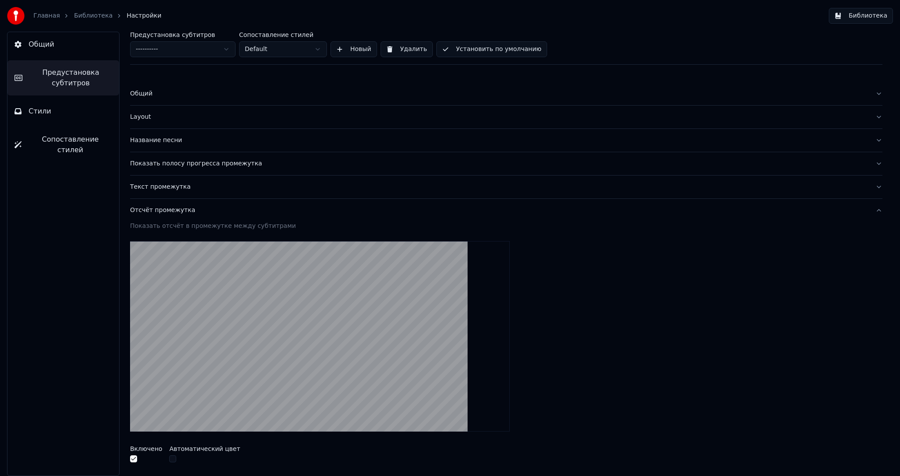
click at [179, 189] on div "Текст промежутка" at bounding box center [499, 186] width 739 height 9
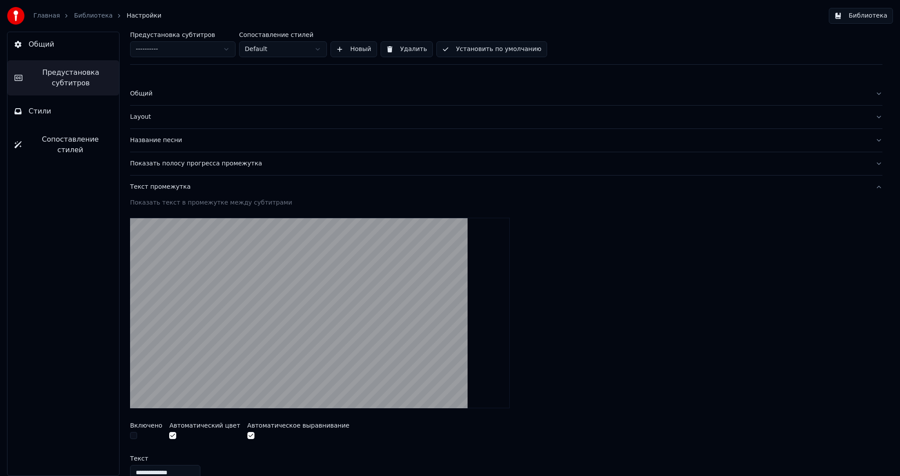
click at [192, 169] on button "Показать полосу прогресса промежутка" at bounding box center [506, 163] width 753 height 23
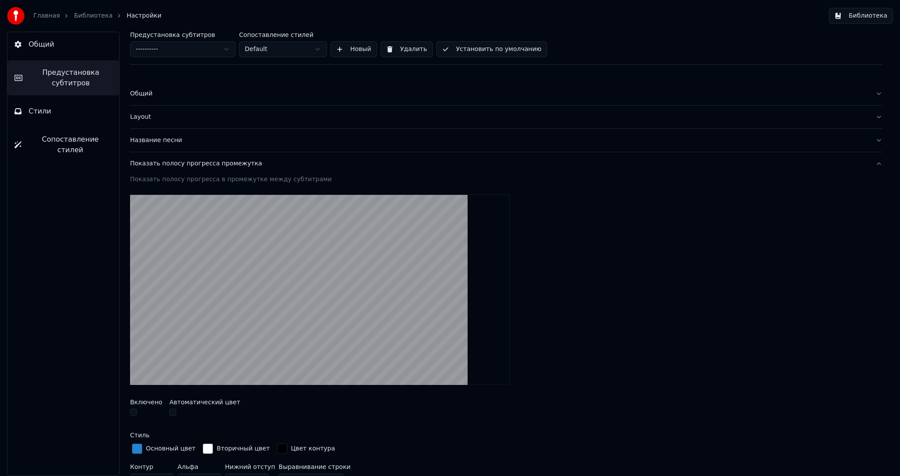
click at [195, 165] on div "Показать полосу прогресса промежутка" at bounding box center [499, 163] width 739 height 9
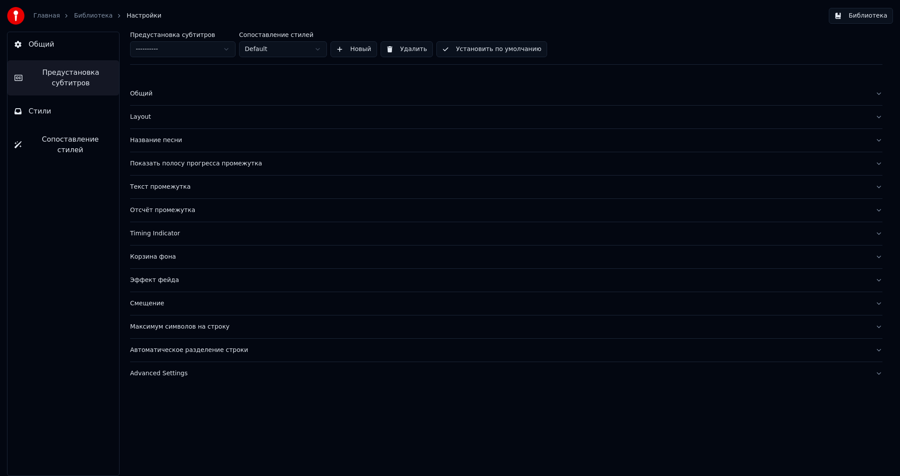
click at [183, 187] on div "Текст промежутка" at bounding box center [499, 186] width 739 height 9
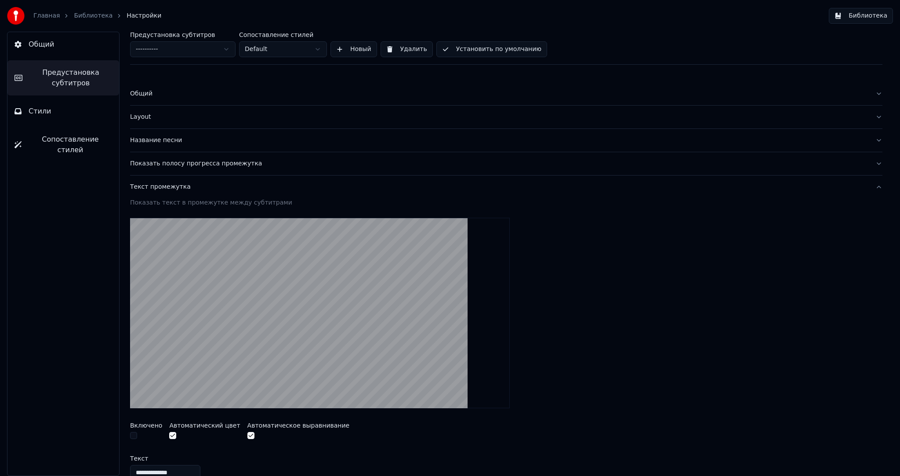
click at [177, 189] on div "Текст промежутка" at bounding box center [499, 186] width 739 height 9
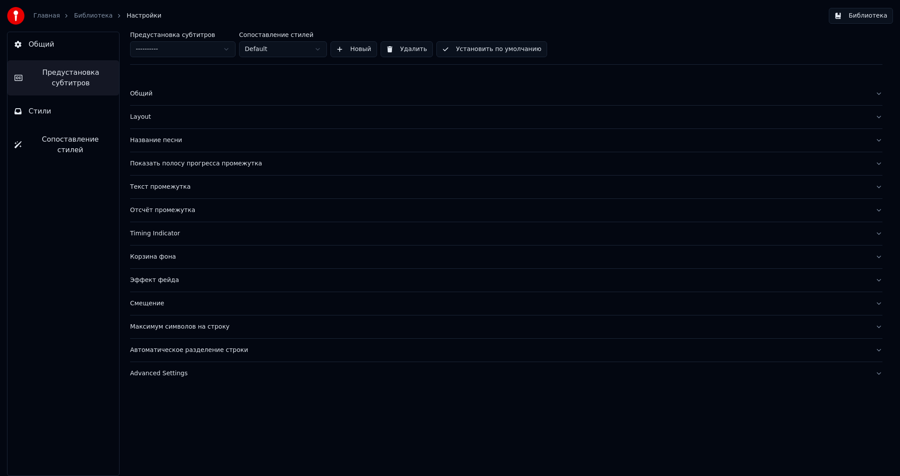
click at [175, 211] on div "Отсчёт промежутка" at bounding box center [499, 210] width 739 height 9
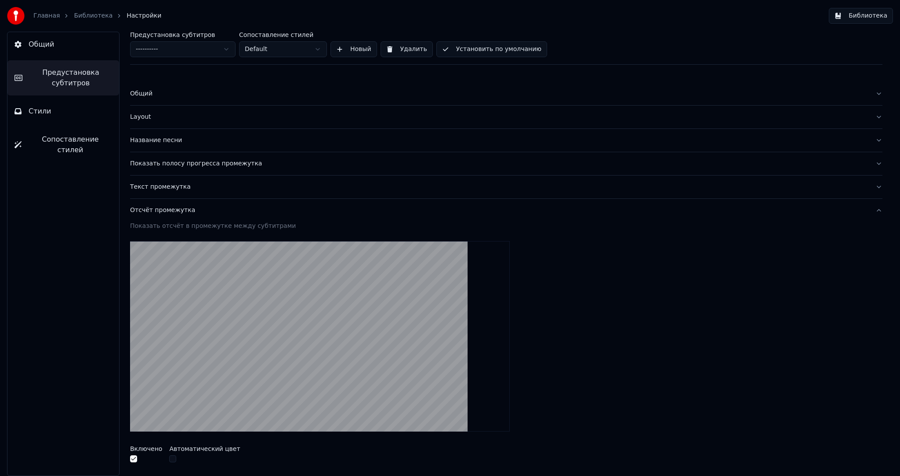
click at [176, 208] on div "Отсчёт промежутка" at bounding box center [499, 210] width 739 height 9
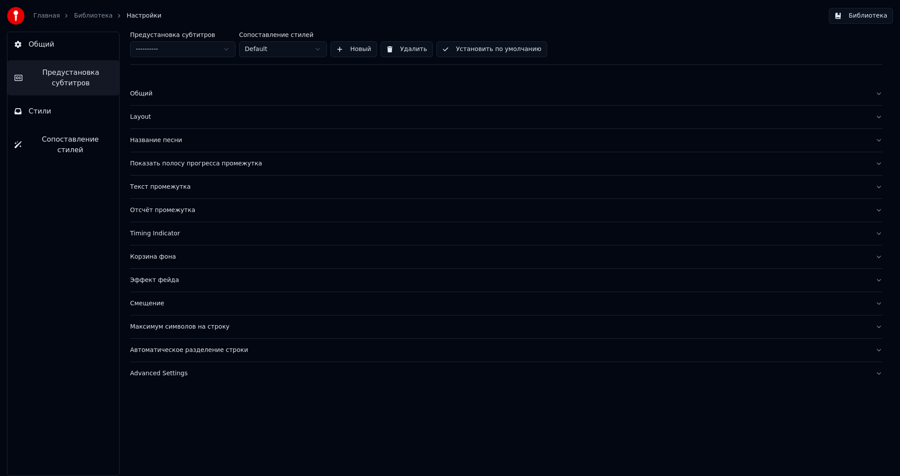
click at [168, 230] on div "Timing Indicator" at bounding box center [499, 233] width 739 height 9
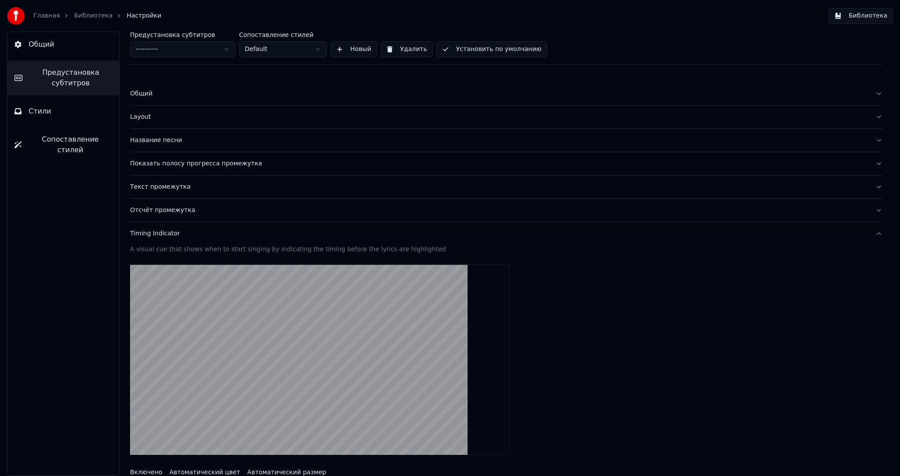
click at [175, 234] on div "Timing Indicator" at bounding box center [499, 233] width 739 height 9
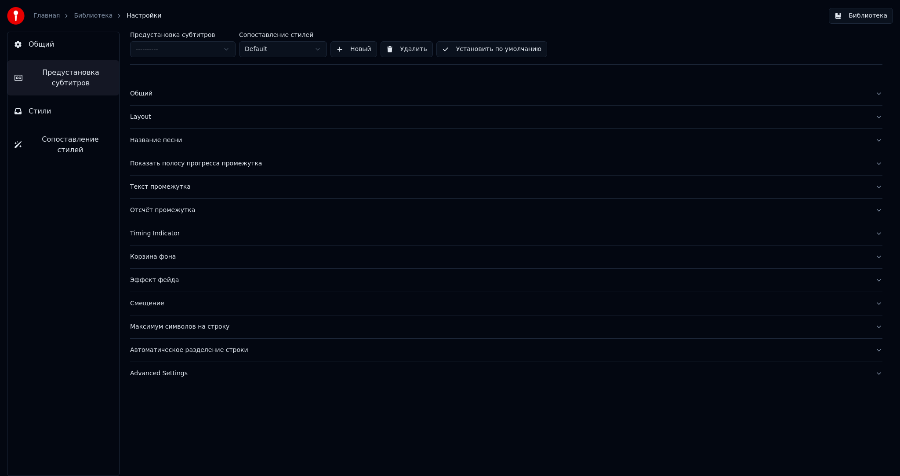
click at [165, 257] on div "Корзина фона" at bounding box center [499, 256] width 739 height 9
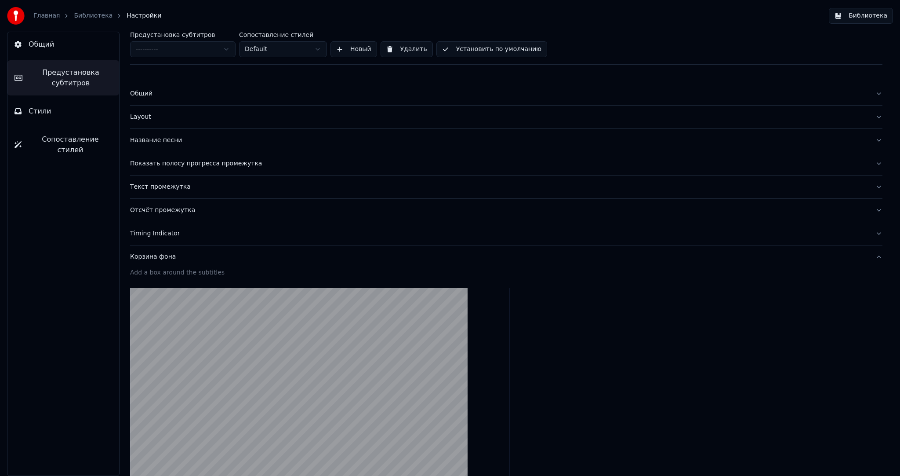
click at [172, 255] on div "Корзина фона" at bounding box center [499, 256] width 739 height 9
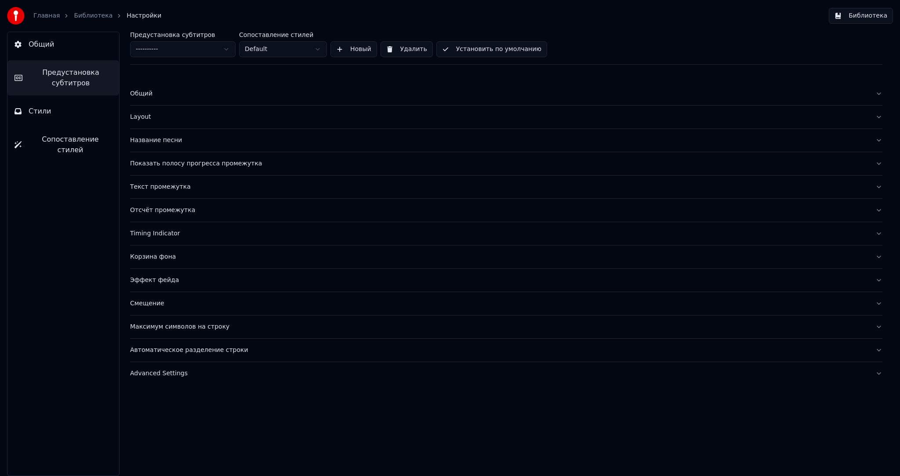
click at [167, 276] on div "Эффект фейда" at bounding box center [499, 280] width 739 height 9
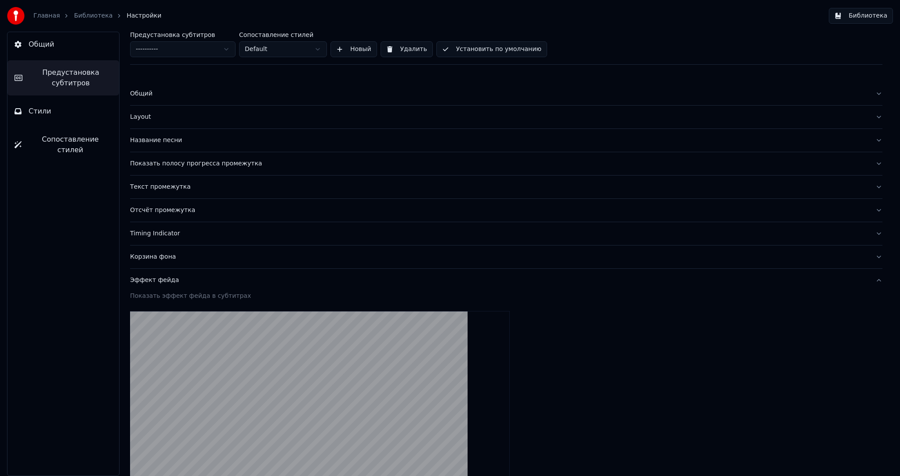
click at [172, 277] on div "Эффект фейда" at bounding box center [499, 280] width 739 height 9
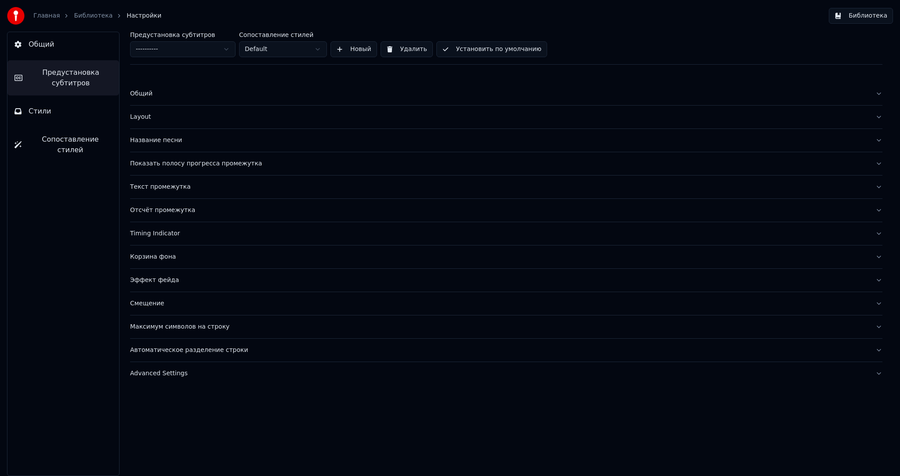
click at [178, 51] on html "Главная Библиотека Настройки Библиотека Общий Предустановка субтитров Стили Соп…" at bounding box center [450, 238] width 900 height 476
click at [183, 45] on html "Главная Библиотека Настройки Библиотека Общий Предустановка субтитров Стили Соп…" at bounding box center [450, 238] width 900 height 476
click at [164, 120] on div "Layout" at bounding box center [499, 117] width 739 height 9
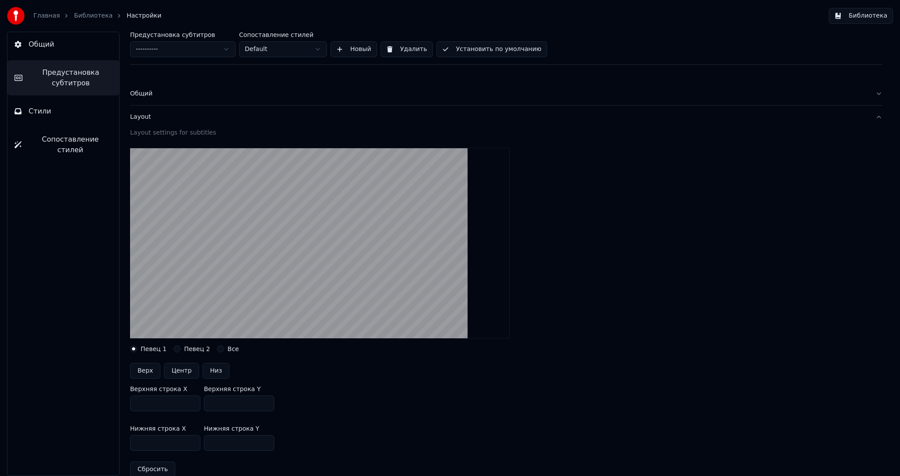
click at [168, 118] on div "Layout" at bounding box center [499, 117] width 739 height 9
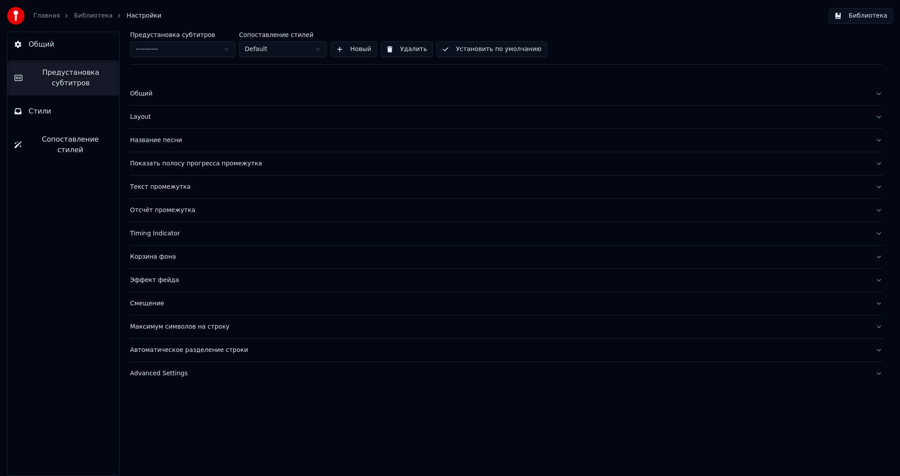
click at [171, 147] on button "Название песни" at bounding box center [506, 140] width 753 height 23
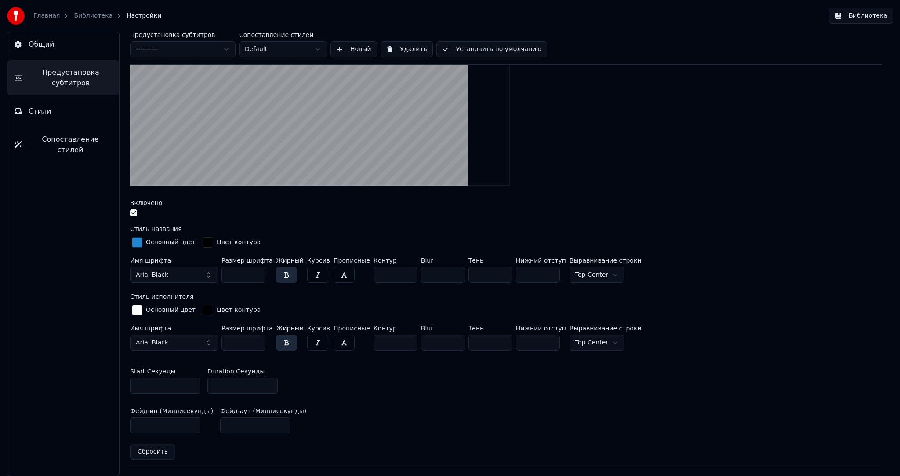
scroll to position [88, 0]
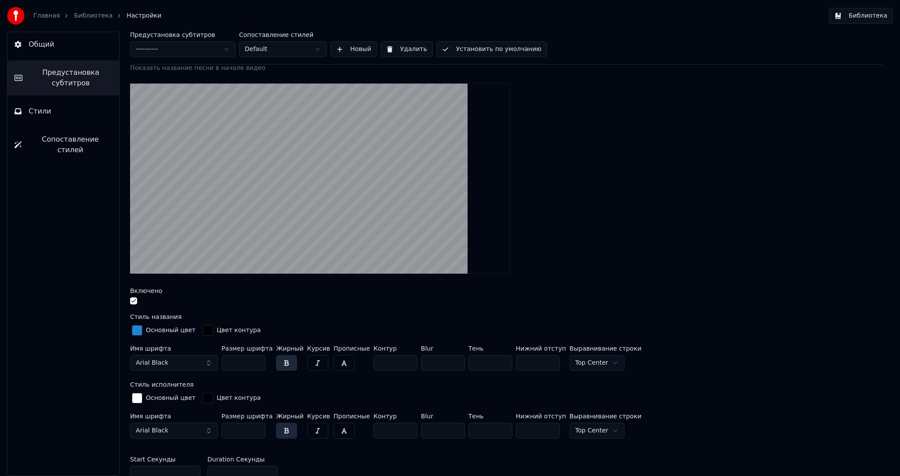
click at [181, 361] on button "Arial Black" at bounding box center [174, 363] width 88 height 16
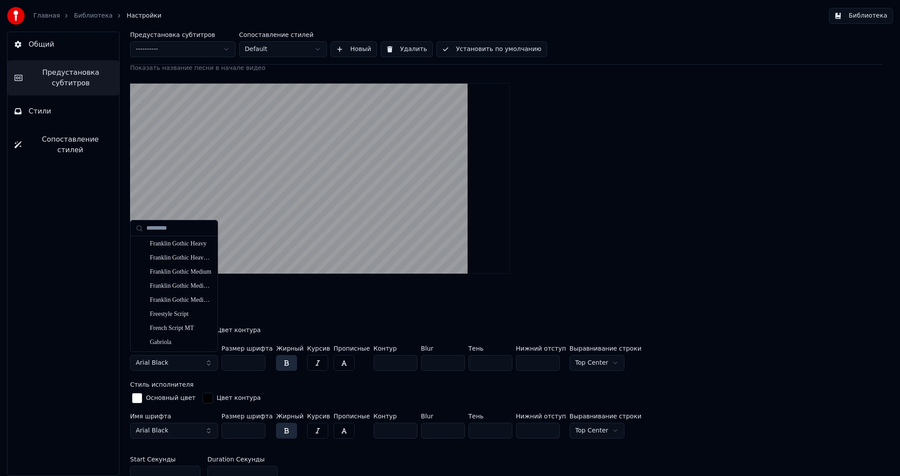
scroll to position [2427, 0]
click at [179, 304] on div "Impact" at bounding box center [181, 306] width 62 height 9
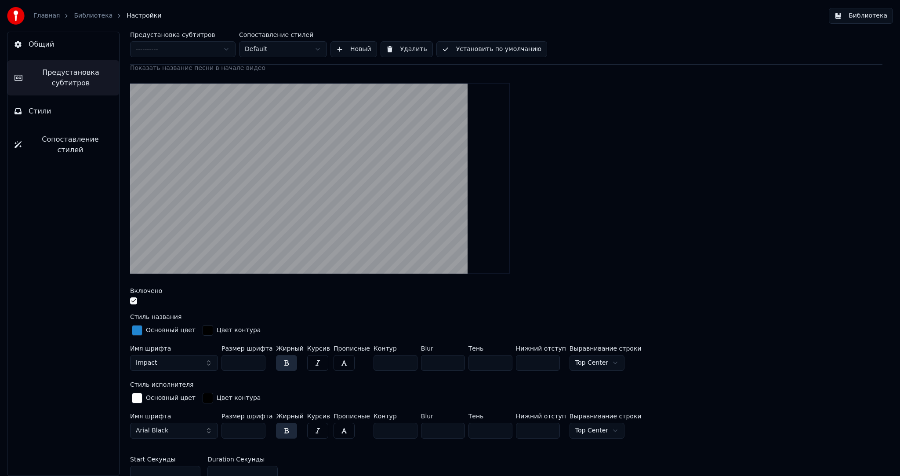
click at [208, 360] on button "Impact" at bounding box center [174, 363] width 88 height 16
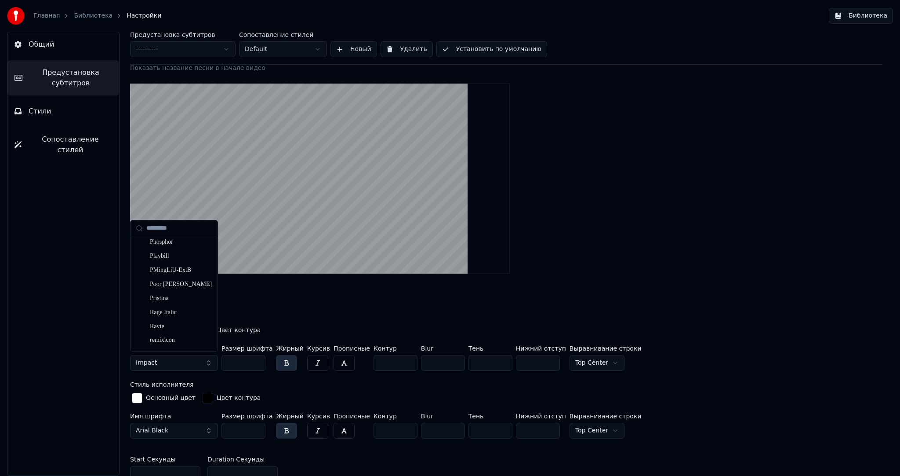
scroll to position [3988, 0]
click at [178, 303] on div "Ravie" at bounding box center [181, 306] width 62 height 9
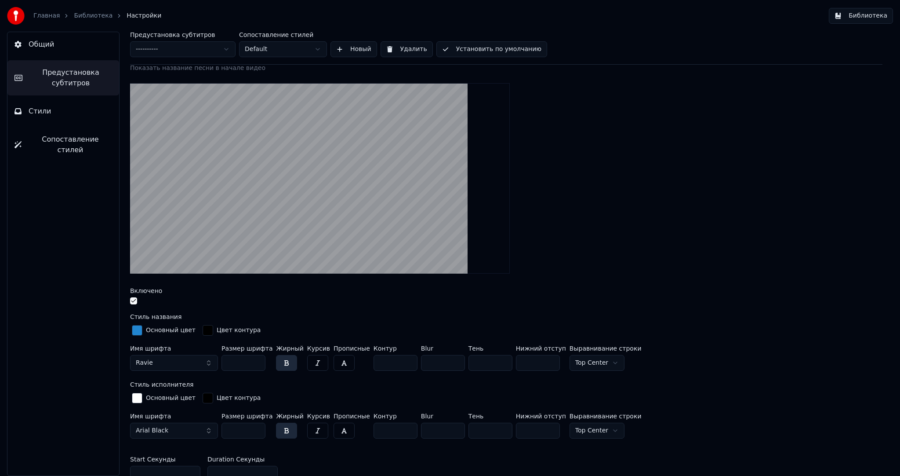
click at [207, 367] on button "Ravie" at bounding box center [174, 363] width 88 height 16
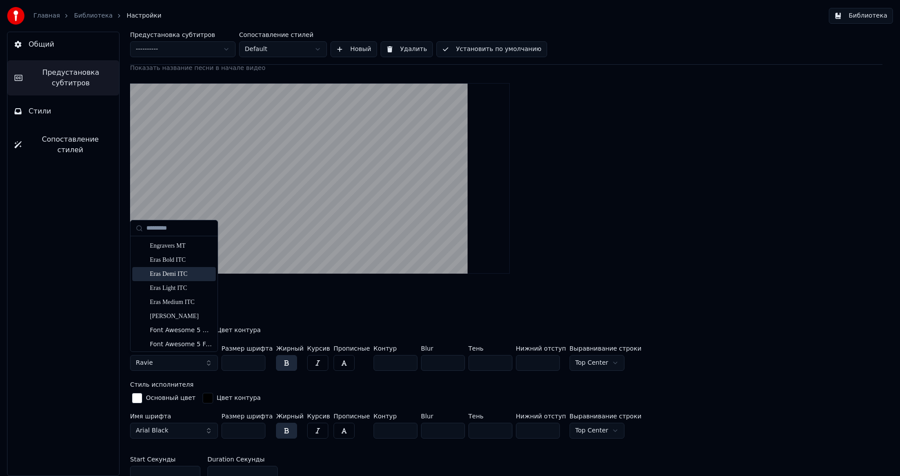
scroll to position [1626, 0]
click at [182, 292] on div "Elephant" at bounding box center [181, 291] width 62 height 9
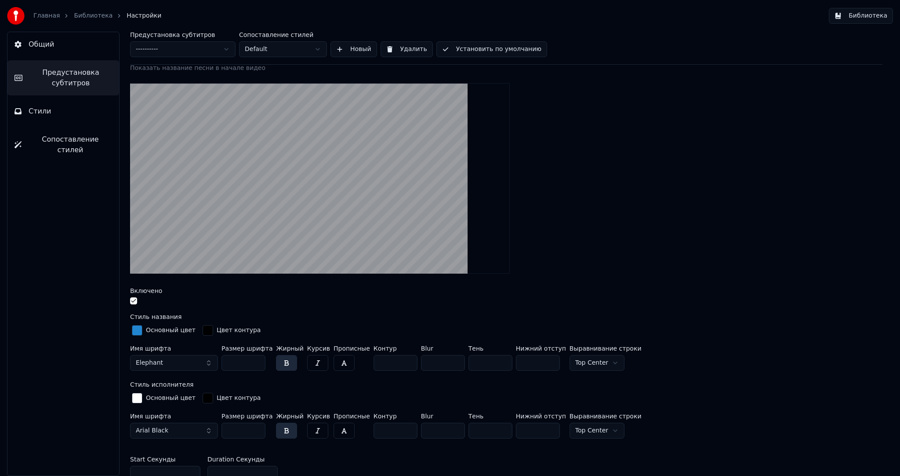
click at [200, 425] on button "Arial Black" at bounding box center [174, 430] width 88 height 16
click at [190, 422] on button "Arial Black" at bounding box center [174, 430] width 88 height 16
click at [190, 427] on button "Arial Black" at bounding box center [174, 430] width 88 height 16
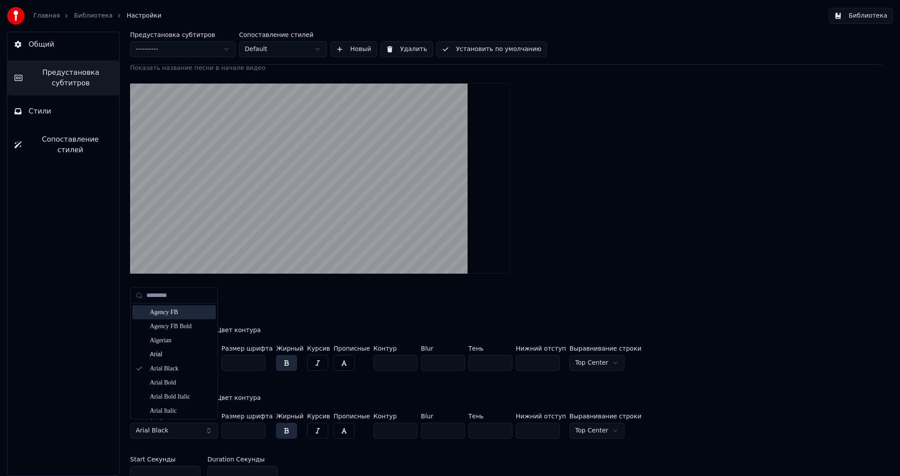
click at [169, 292] on input "text" at bounding box center [179, 295] width 66 height 18
type input "****"
click at [149, 308] on div "Elephant" at bounding box center [174, 312] width 84 height 14
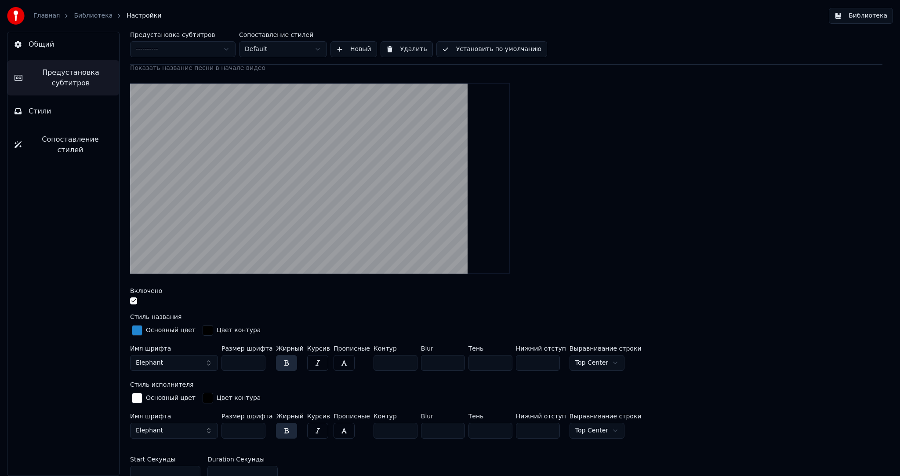
click at [100, 15] on link "Библиотека" at bounding box center [93, 15] width 39 height 9
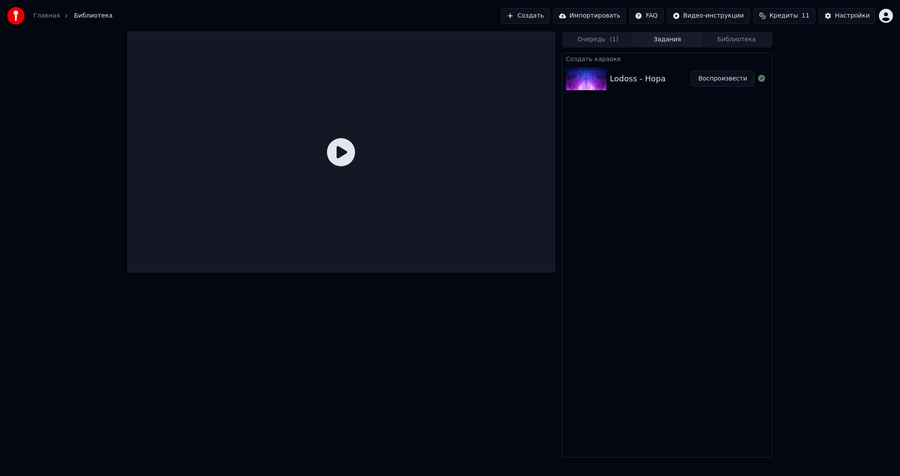
click at [634, 78] on div "Lodoss - Нора" at bounding box center [638, 79] width 56 height 12
click at [721, 77] on button "Воспроизвести" at bounding box center [723, 79] width 64 height 16
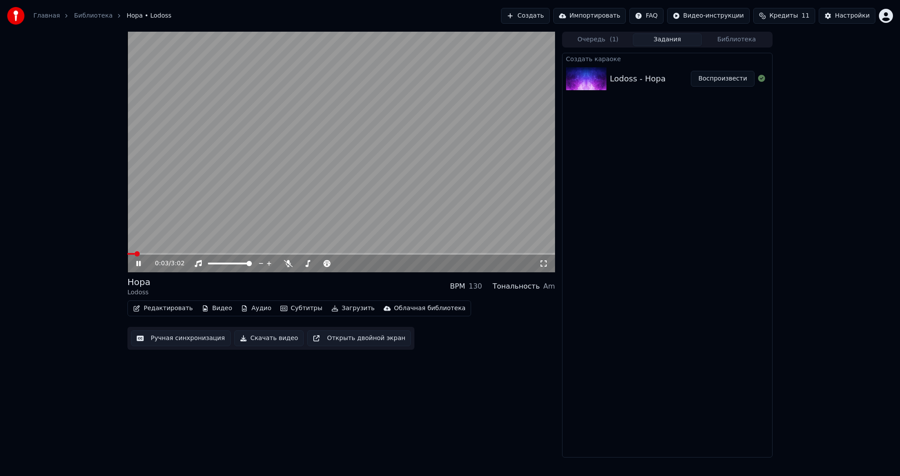
drag, startPoint x: 346, startPoint y: 181, endPoint x: 341, endPoint y: 182, distance: 5.3
click at [345, 181] on video at bounding box center [341, 152] width 428 height 240
click at [325, 185] on video at bounding box center [341, 152] width 428 height 240
click at [372, 164] on video at bounding box center [341, 152] width 428 height 240
click at [862, 16] on div "Настройки" at bounding box center [852, 15] width 35 height 9
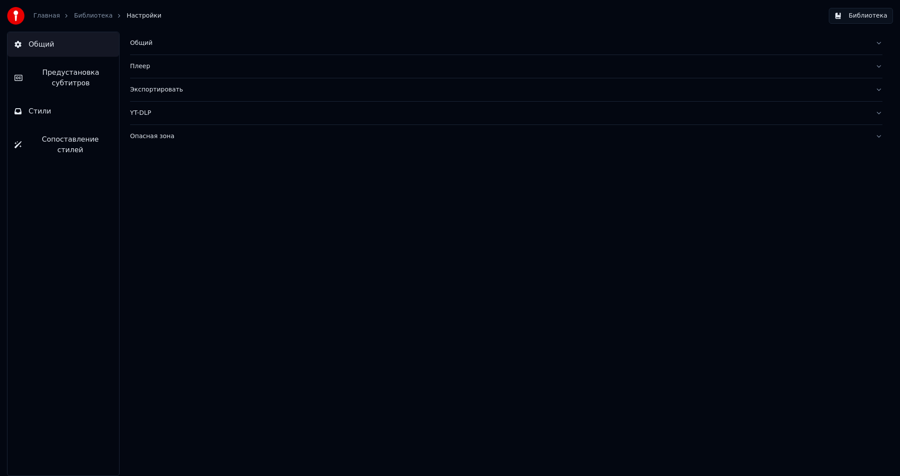
click at [65, 73] on span "Предустановка субтитров" at bounding box center [70, 77] width 83 height 21
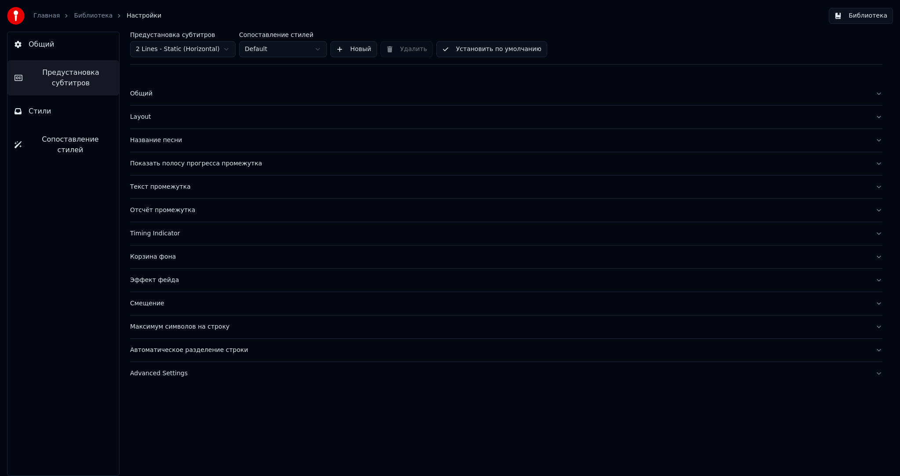
click at [180, 283] on div "Эффект фейда" at bounding box center [499, 280] width 739 height 9
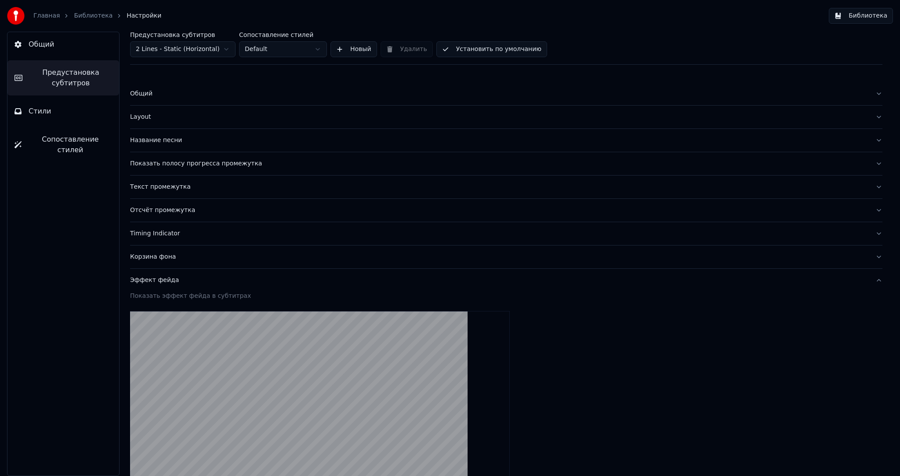
click at [182, 280] on div "Эффект фейда" at bounding box center [499, 280] width 739 height 9
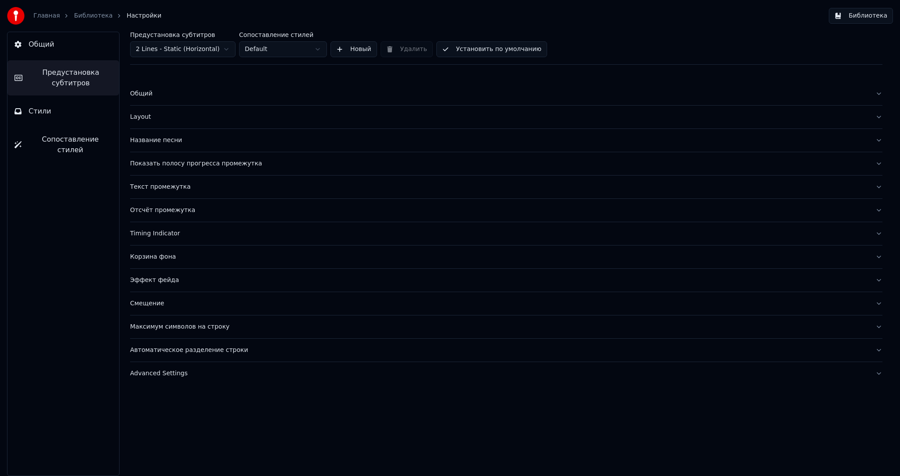
click at [178, 299] on div "Смещение" at bounding box center [499, 303] width 739 height 9
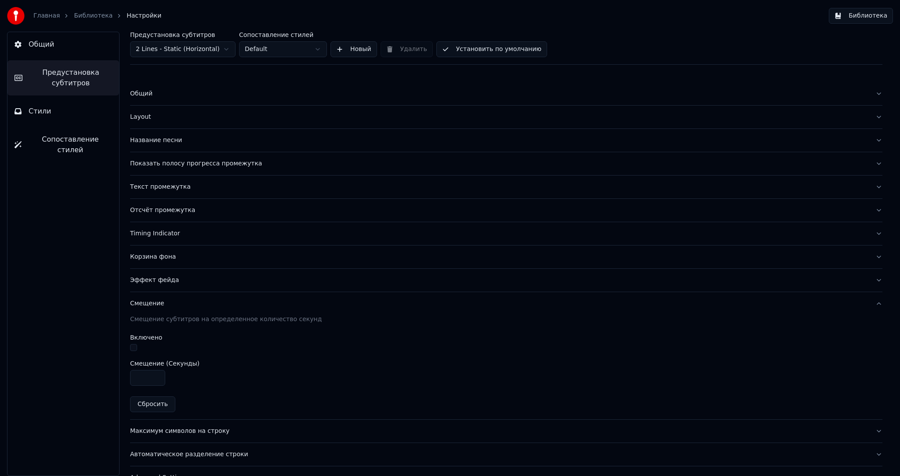
click at [182, 299] on div "Смещение" at bounding box center [499, 303] width 739 height 9
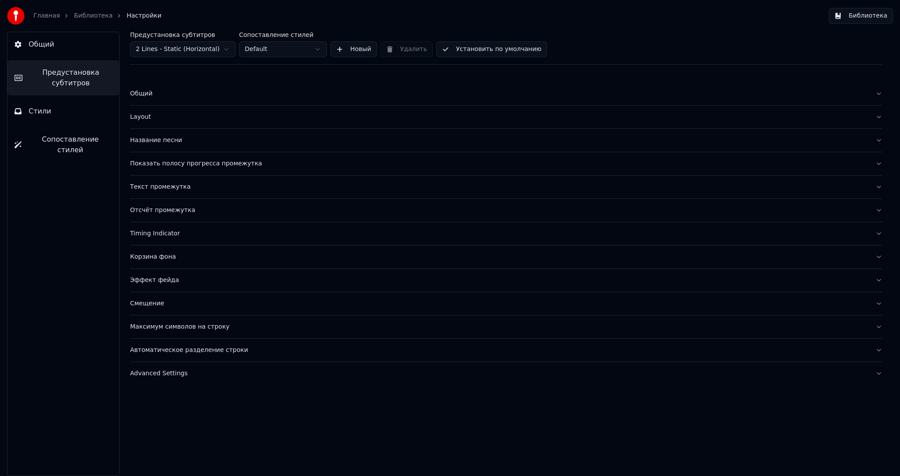
click at [175, 252] on div "Корзина фона" at bounding box center [499, 256] width 739 height 9
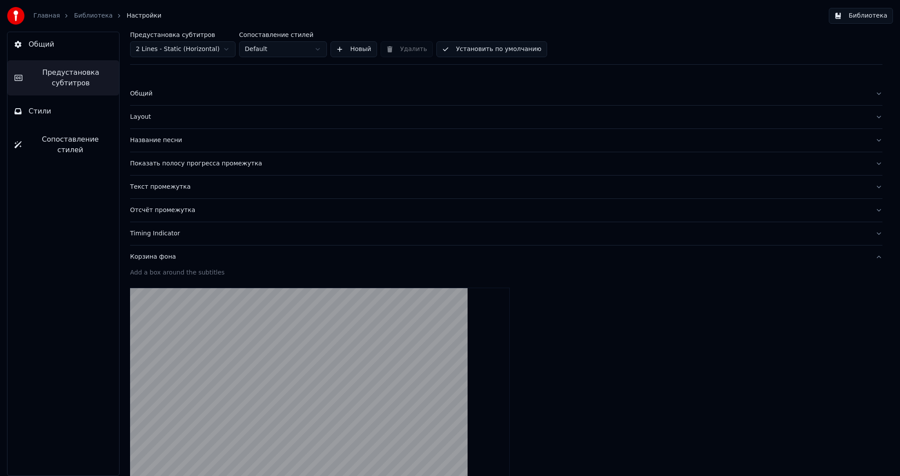
click at [181, 252] on div "Корзина фона" at bounding box center [499, 256] width 739 height 9
click at [182, 227] on button "Timing Indicator" at bounding box center [506, 233] width 753 height 23
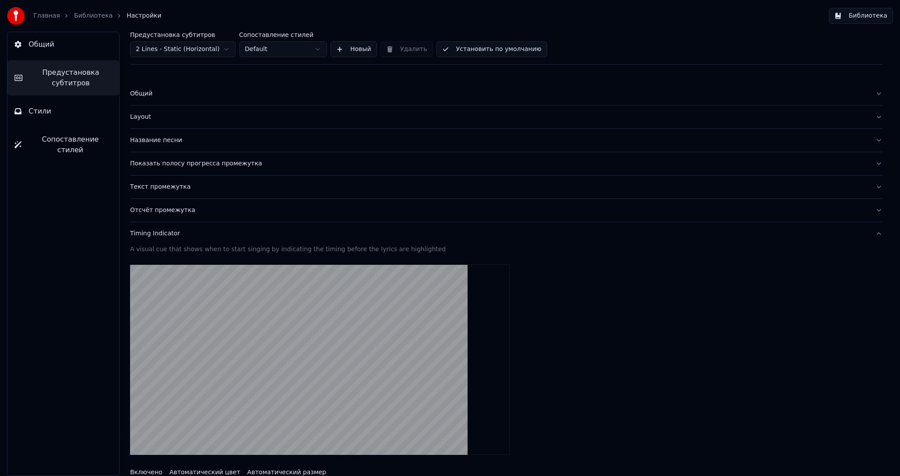
click at [184, 229] on div "Timing Indicator" at bounding box center [499, 233] width 739 height 9
click at [185, 214] on div "Отсчёт промежутка" at bounding box center [499, 210] width 739 height 9
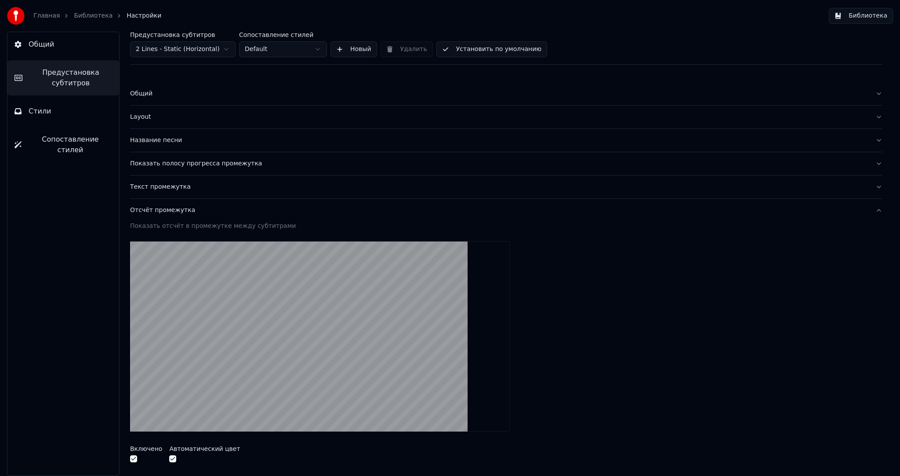
click at [193, 207] on div "Отсчёт промежутка" at bounding box center [499, 210] width 739 height 9
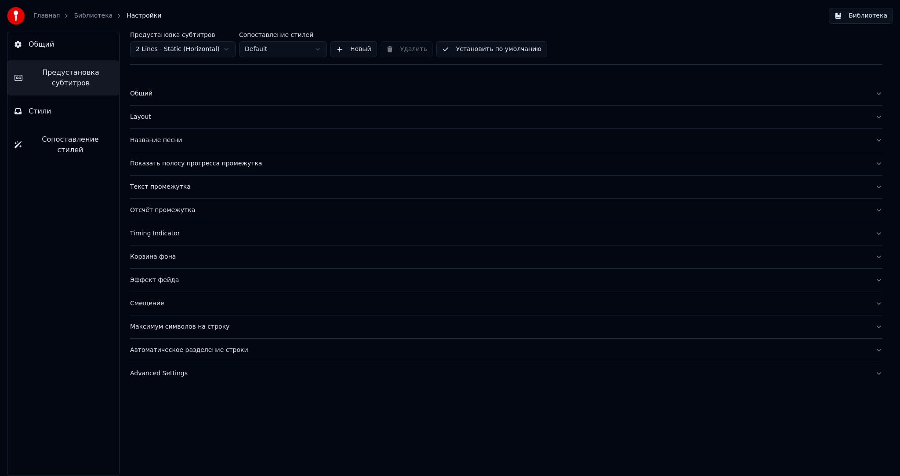
click at [191, 183] on div "Текст промежутка" at bounding box center [499, 186] width 739 height 9
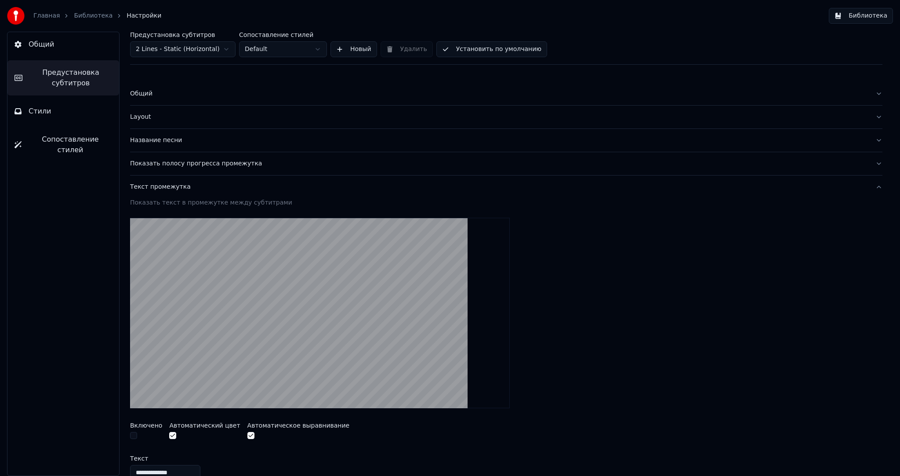
click at [195, 183] on div "Текст промежутка" at bounding box center [499, 186] width 739 height 9
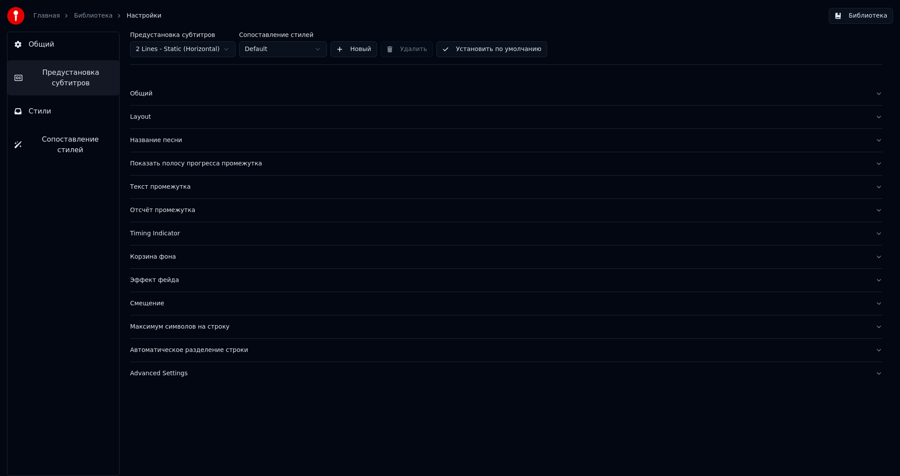
click at [185, 142] on div "Название песни" at bounding box center [499, 140] width 739 height 9
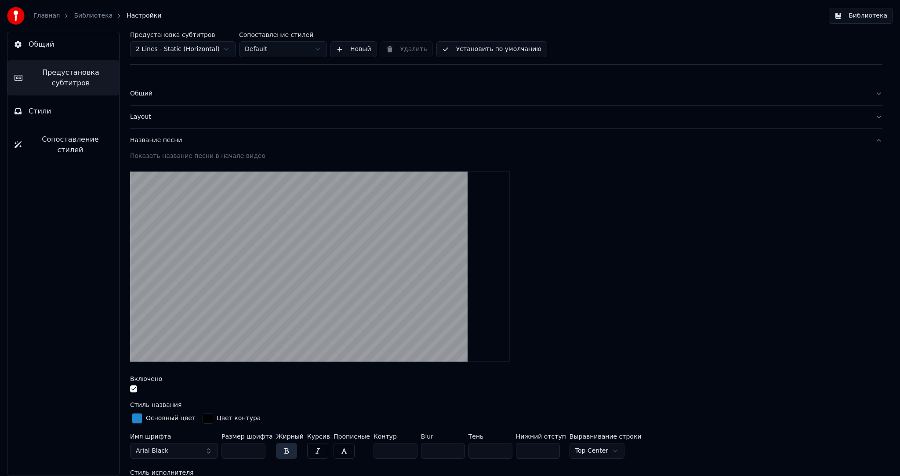
scroll to position [88, 0]
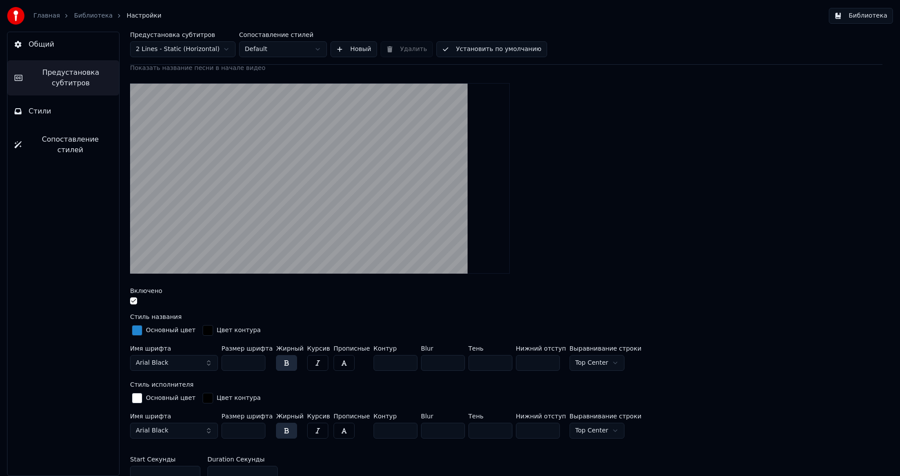
click at [169, 358] on button "Arial Black" at bounding box center [174, 363] width 88 height 16
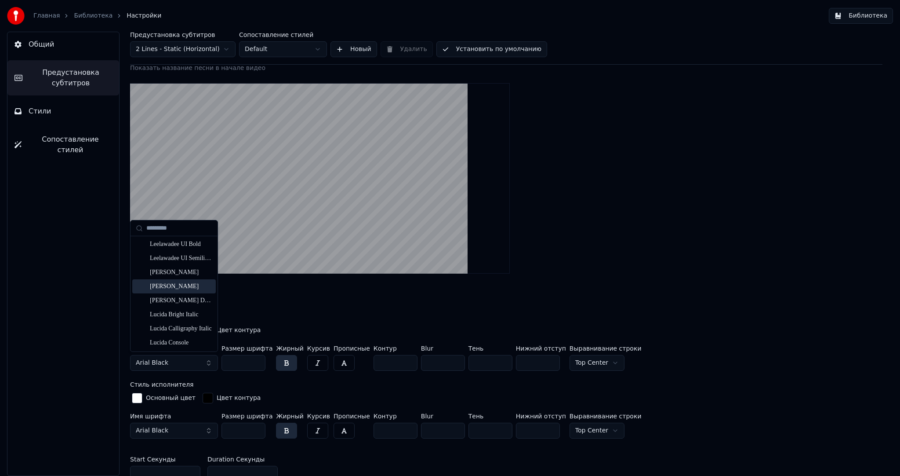
scroll to position [2586, 0]
click at [192, 316] on div "Lucida Bright" at bounding box center [181, 316] width 62 height 9
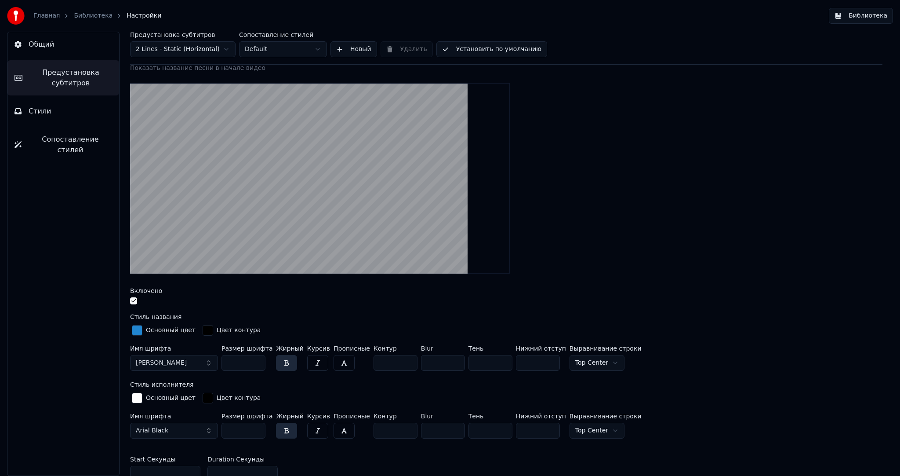
click at [194, 359] on button "Lucida Bright" at bounding box center [174, 363] width 88 height 16
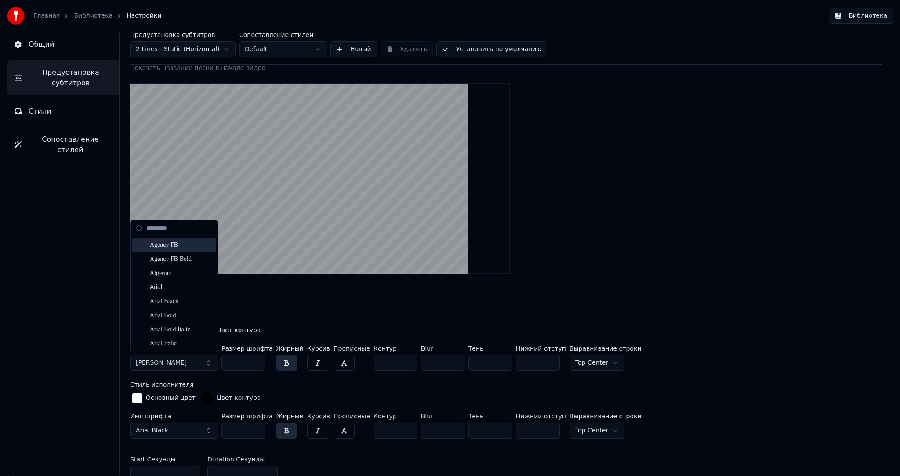
click at [189, 47] on html "Главная Библиотека Настройки Библиотека Общий Предустановка субтитров Стили Соп…" at bounding box center [450, 238] width 900 height 476
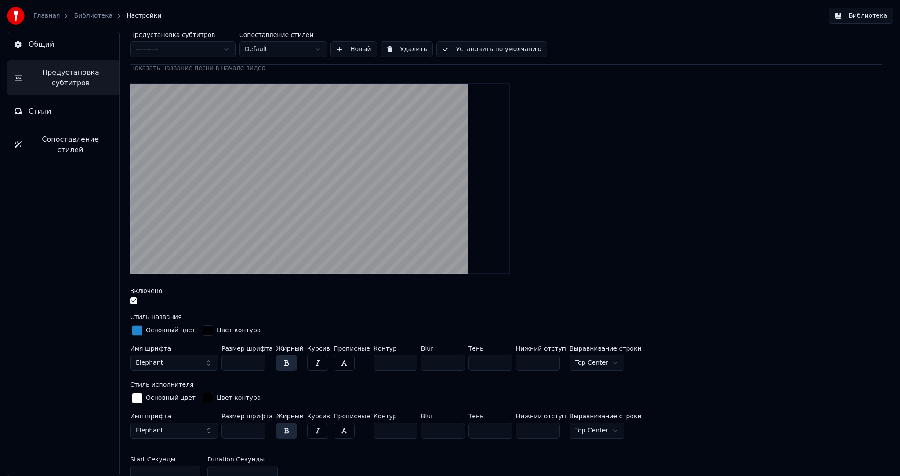
click at [176, 358] on button "Elephant" at bounding box center [174, 363] width 88 height 16
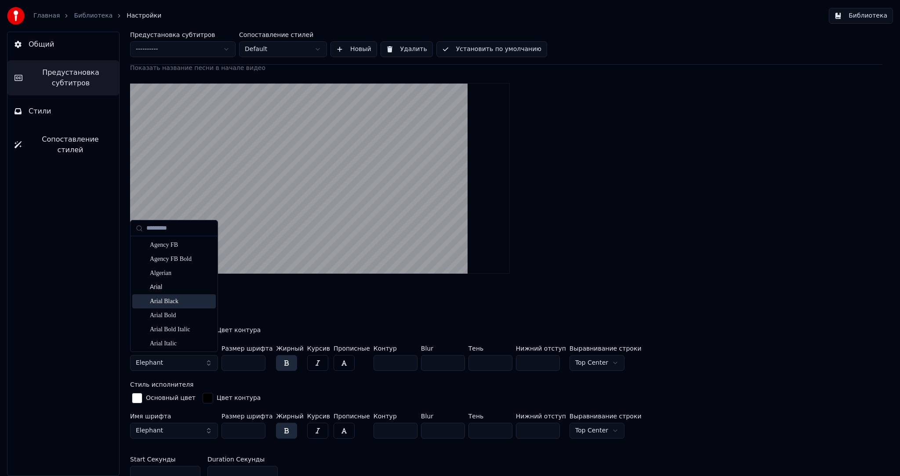
click at [181, 299] on div "Arial Black" at bounding box center [181, 301] width 62 height 9
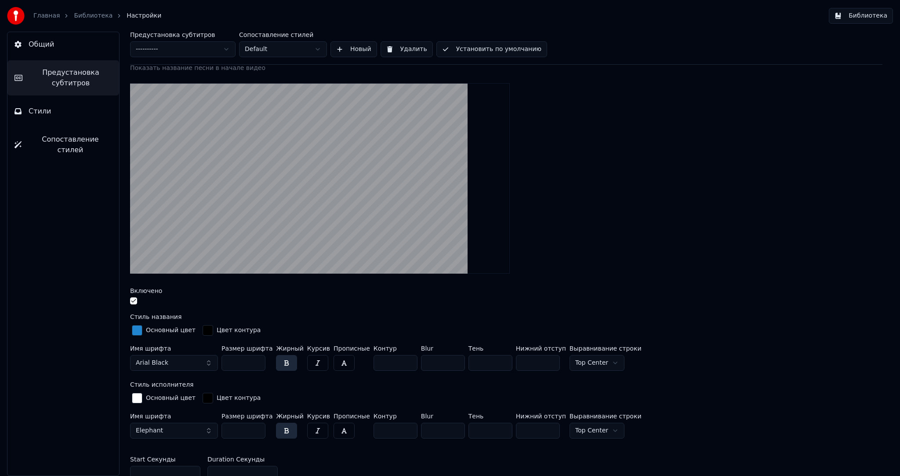
click at [174, 361] on button "Arial Black" at bounding box center [174, 363] width 88 height 16
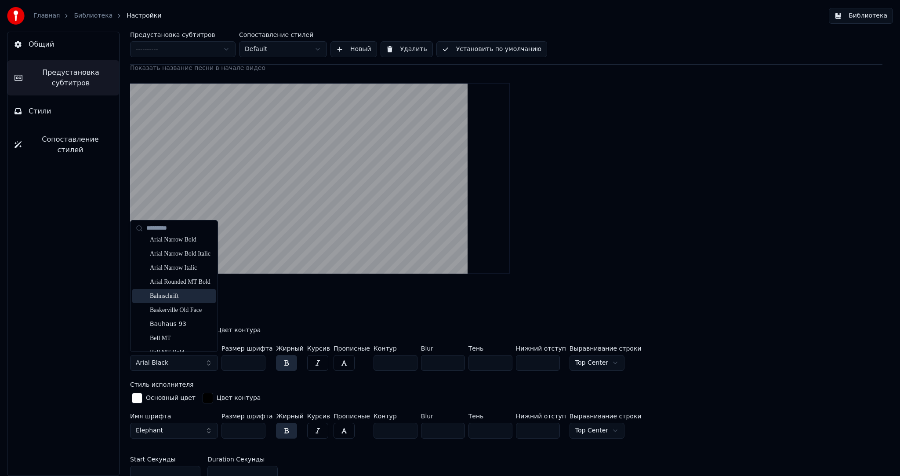
scroll to position [220, 0]
click at [187, 294] on div "Berlin Sans FB" at bounding box center [181, 292] width 62 height 9
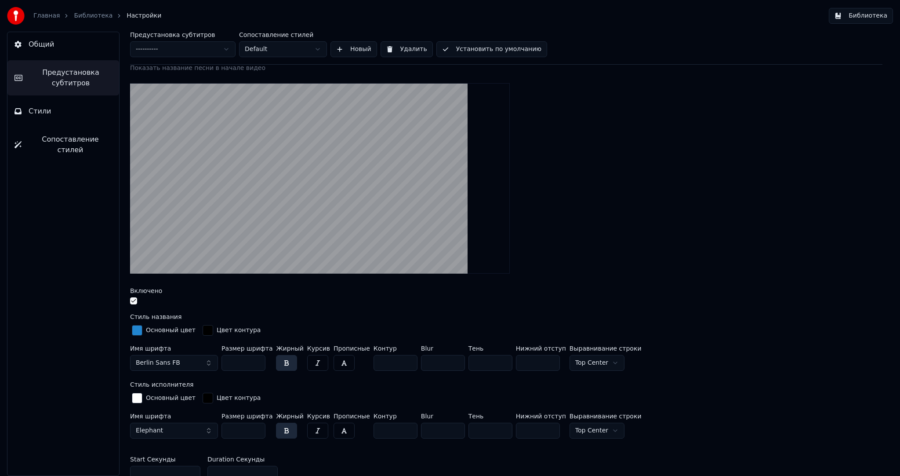
click at [178, 359] on button "Berlin Sans FB" at bounding box center [174, 363] width 88 height 16
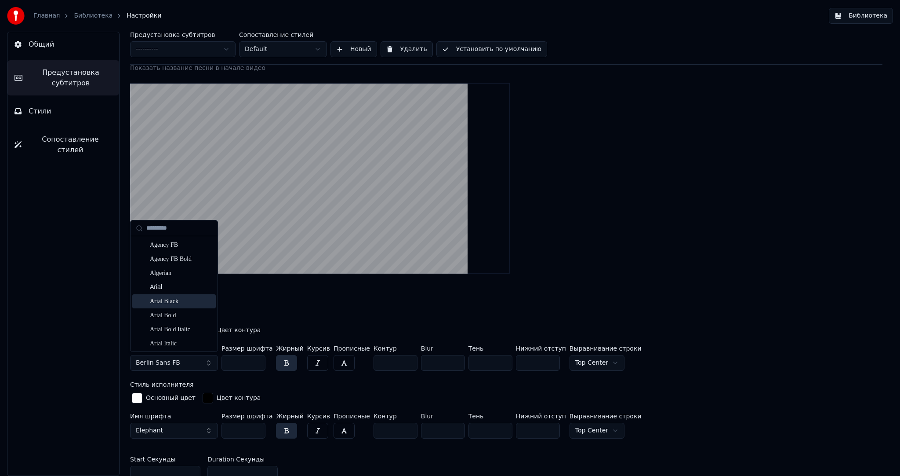
scroll to position [264, 0]
click at [191, 292] on div "Bernard MT Condensed" at bounding box center [181, 290] width 62 height 9
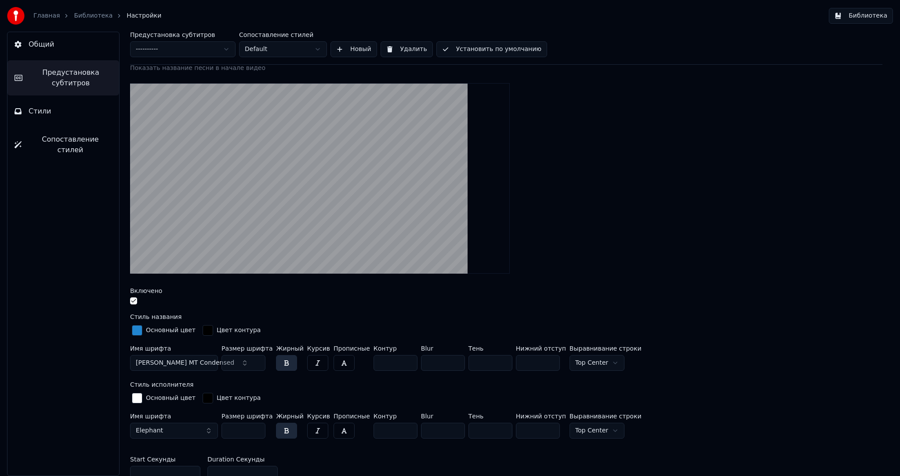
click at [177, 360] on span "Bernard MT Condensed" at bounding box center [185, 362] width 98 height 9
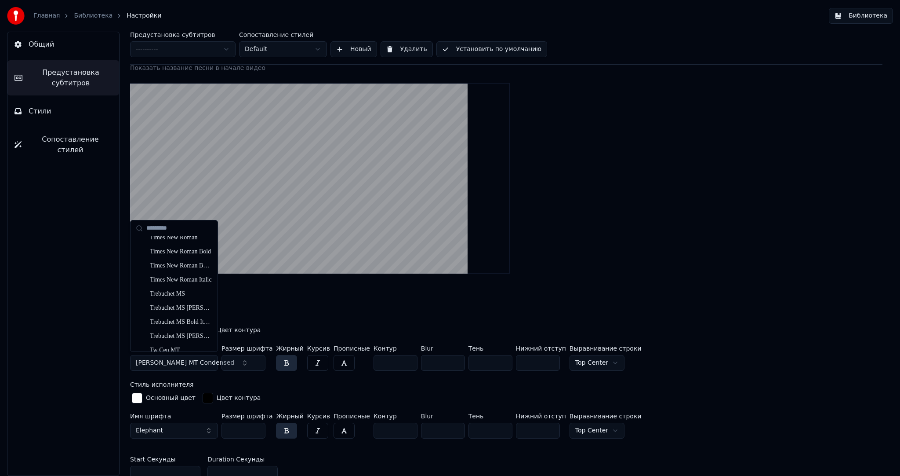
scroll to position [4616, 0]
click at [186, 283] on div "Tahoma" at bounding box center [181, 283] width 62 height 9
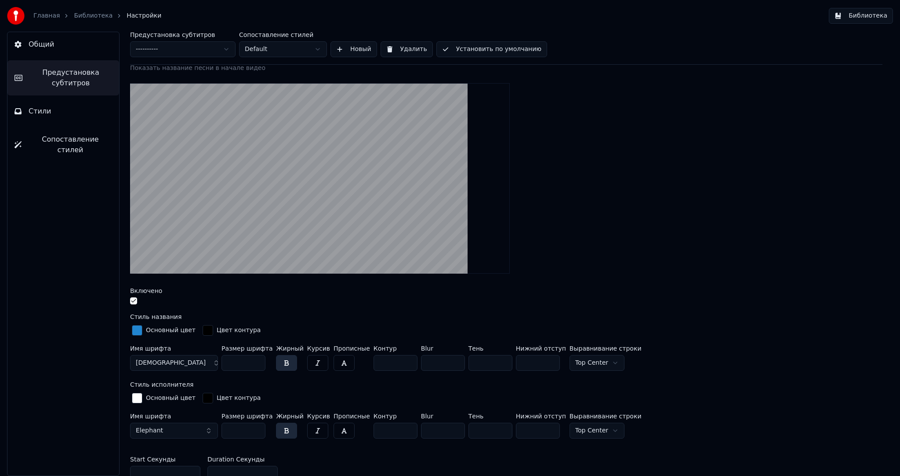
click at [184, 357] on button "Tahoma" at bounding box center [174, 363] width 88 height 16
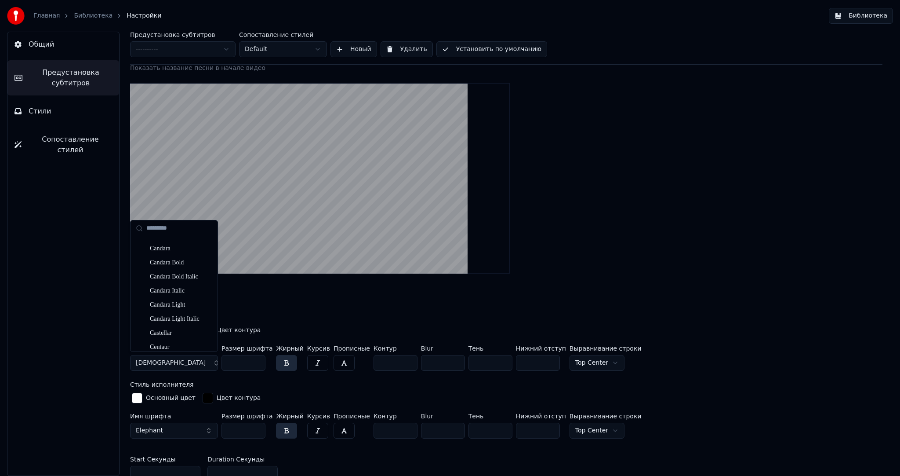
scroll to position [2023, 0]
drag, startPoint x: 243, startPoint y: 318, endPoint x: 193, endPoint y: 386, distance: 84.0
click at [243, 319] on div "Стиль названия Основный цвет Цвет контура Имя шрифта Tahoma Размер шрифта *** Ж…" at bounding box center [506, 343] width 753 height 61
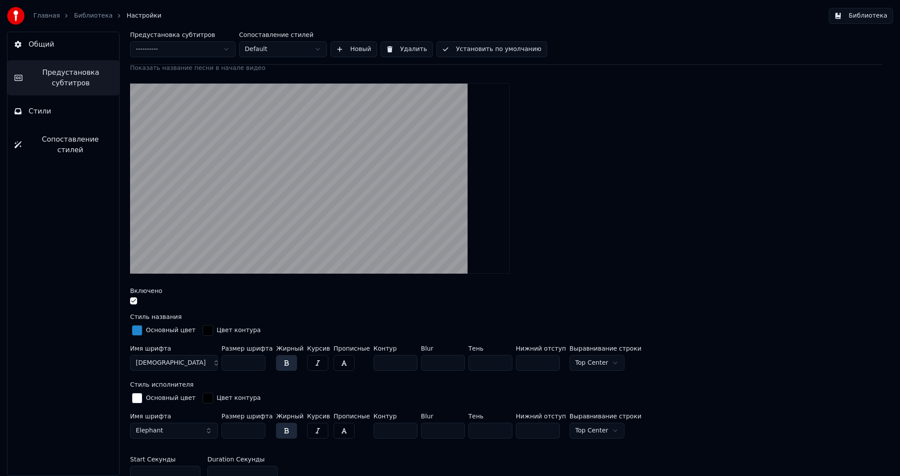
click at [178, 424] on button "Elephant" at bounding box center [174, 430] width 88 height 16
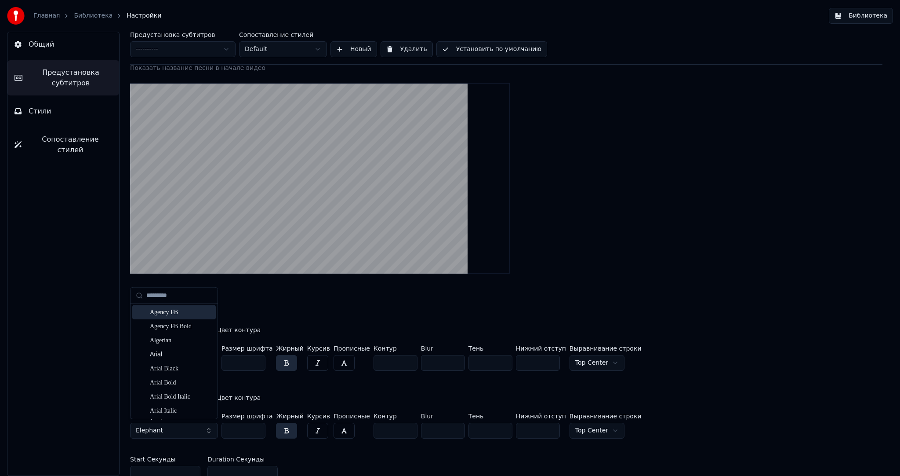
click at [171, 296] on input "text" at bounding box center [179, 295] width 66 height 18
type input "****"
click at [163, 386] on div "Tahoma" at bounding box center [174, 382] width 84 height 14
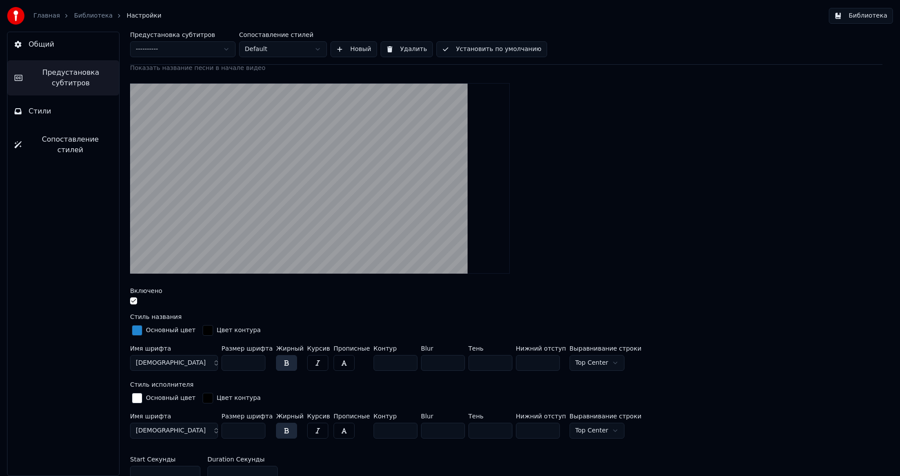
scroll to position [44, 0]
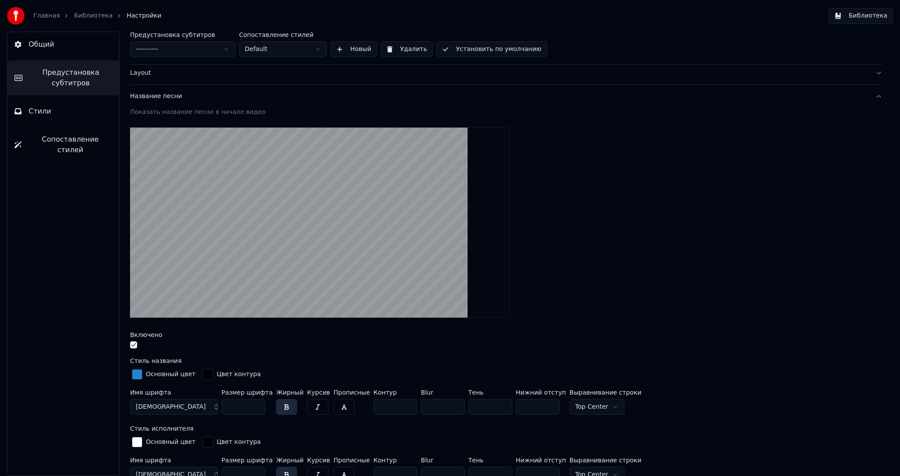
click at [93, 14] on link "Библиотека" at bounding box center [93, 15] width 39 height 9
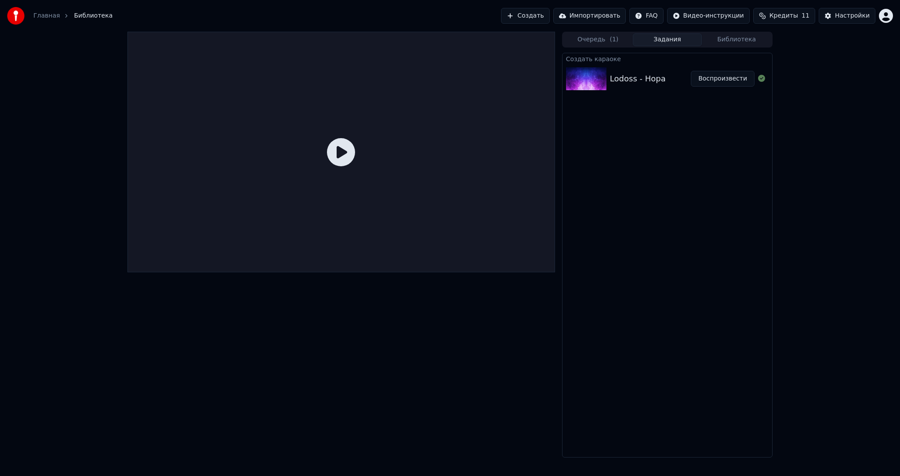
click at [717, 81] on button "Воспроизвести" at bounding box center [723, 79] width 64 height 16
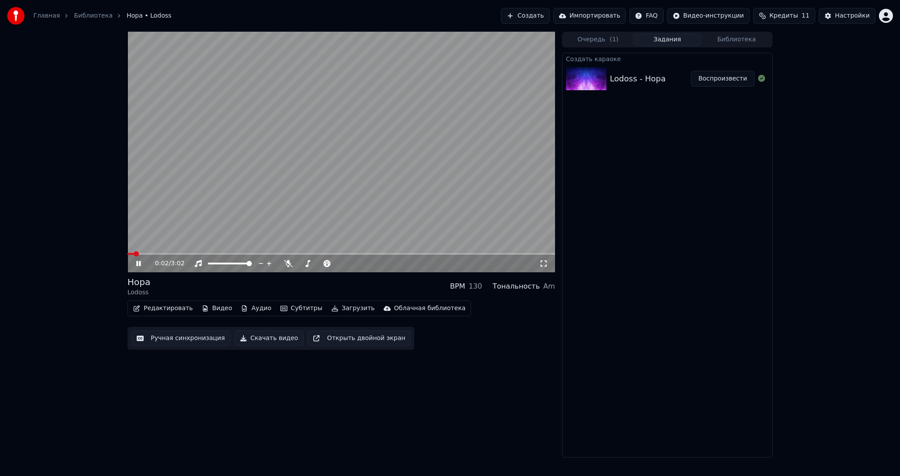
click at [423, 166] on video at bounding box center [341, 152] width 428 height 240
drag, startPoint x: 342, startPoint y: 166, endPoint x: 355, endPoint y: 168, distance: 12.9
click at [346, 166] on video at bounding box center [341, 152] width 428 height 240
click at [364, 165] on video at bounding box center [341, 152] width 428 height 240
click at [410, 142] on video at bounding box center [341, 152] width 428 height 240
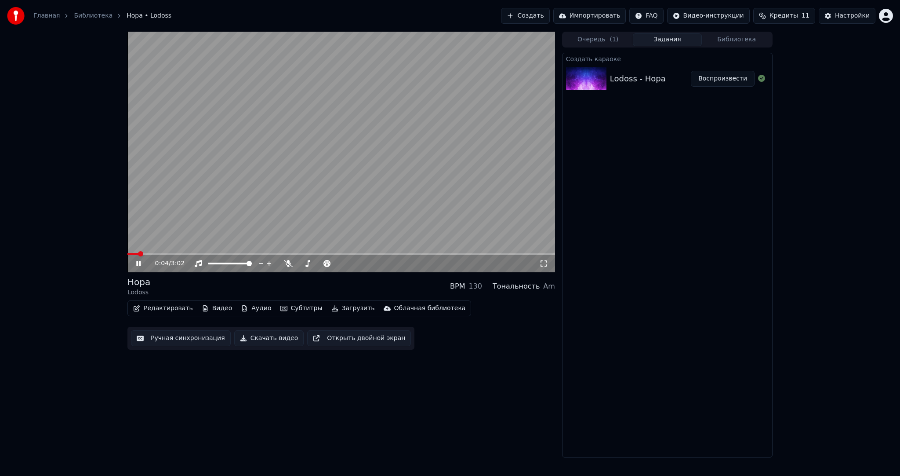
click at [384, 170] on video at bounding box center [341, 152] width 428 height 240
click at [317, 176] on video at bounding box center [341, 152] width 428 height 240
click at [178, 253] on span at bounding box center [341, 254] width 428 height 2
click at [330, 142] on video at bounding box center [341, 152] width 428 height 240
click at [342, 309] on button "Загрузить" at bounding box center [353, 308] width 51 height 12
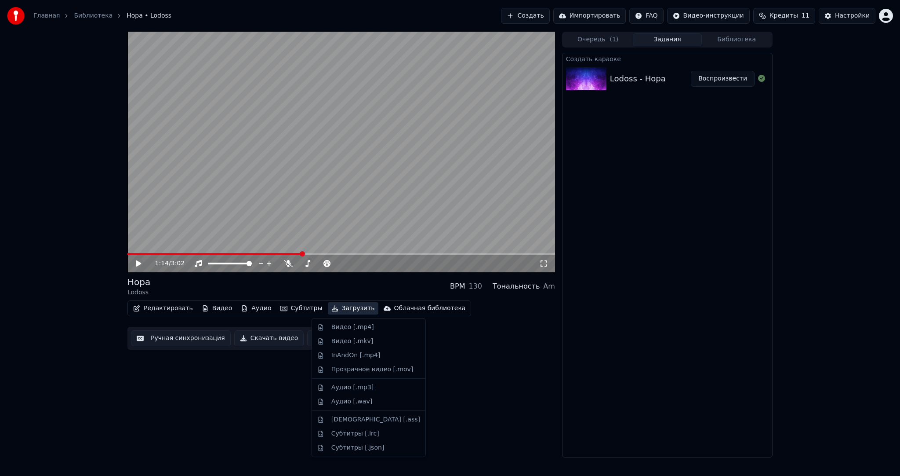
click at [346, 325] on div "Видео [.mp4]" at bounding box center [352, 327] width 43 height 9
